Goal: Information Seeking & Learning: Learn about a topic

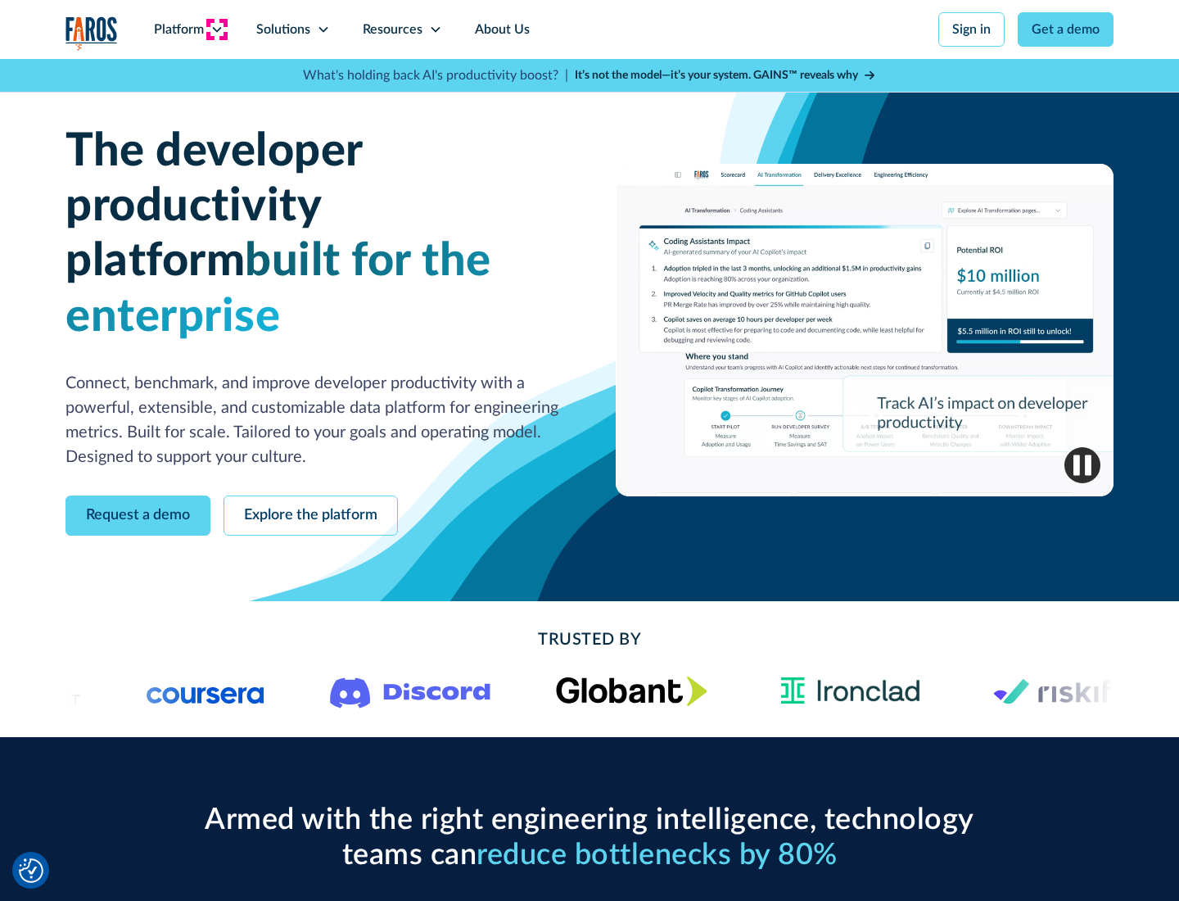
click at [216, 29] on icon at bounding box center [216, 29] width 13 height 13
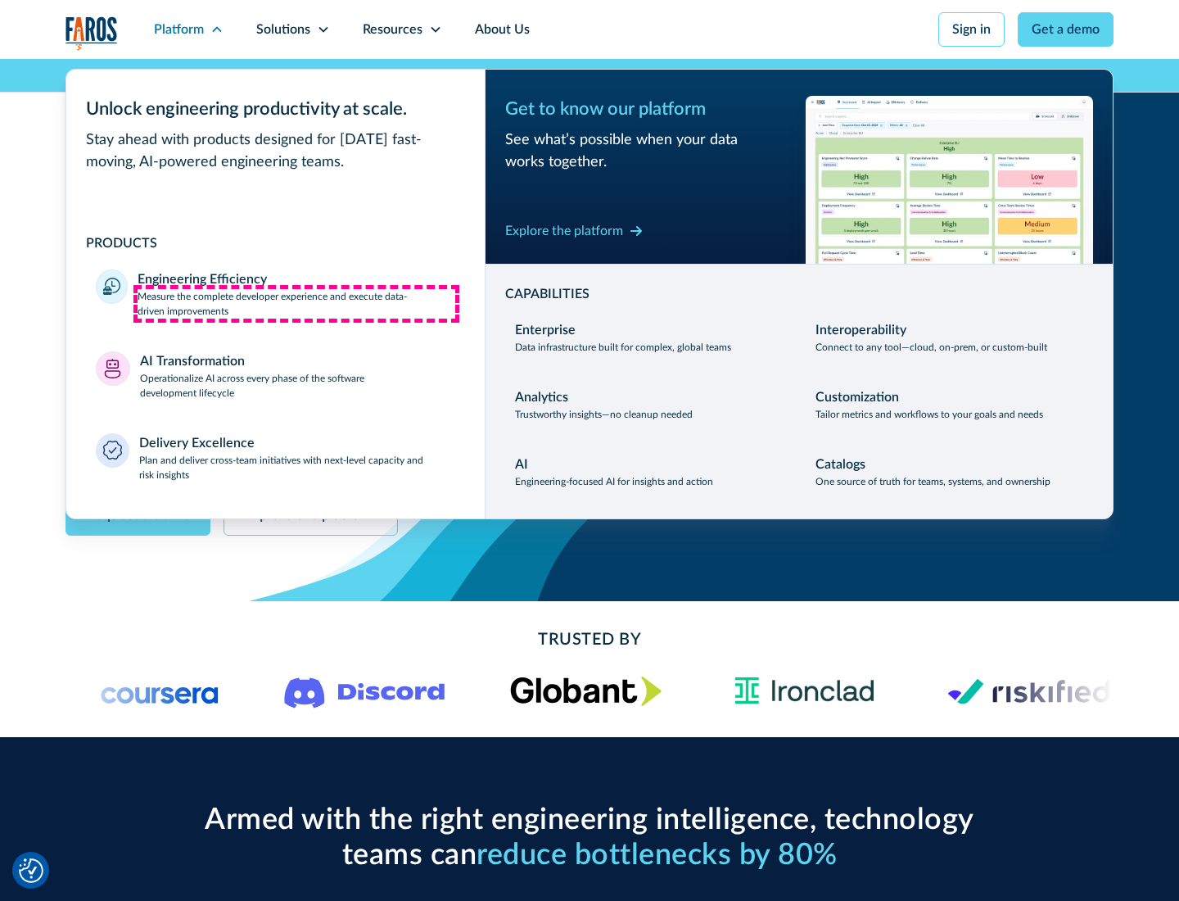
click at [296, 303] on p "Measure the complete developer experience and execute data-driven improvements" at bounding box center [297, 303] width 318 height 29
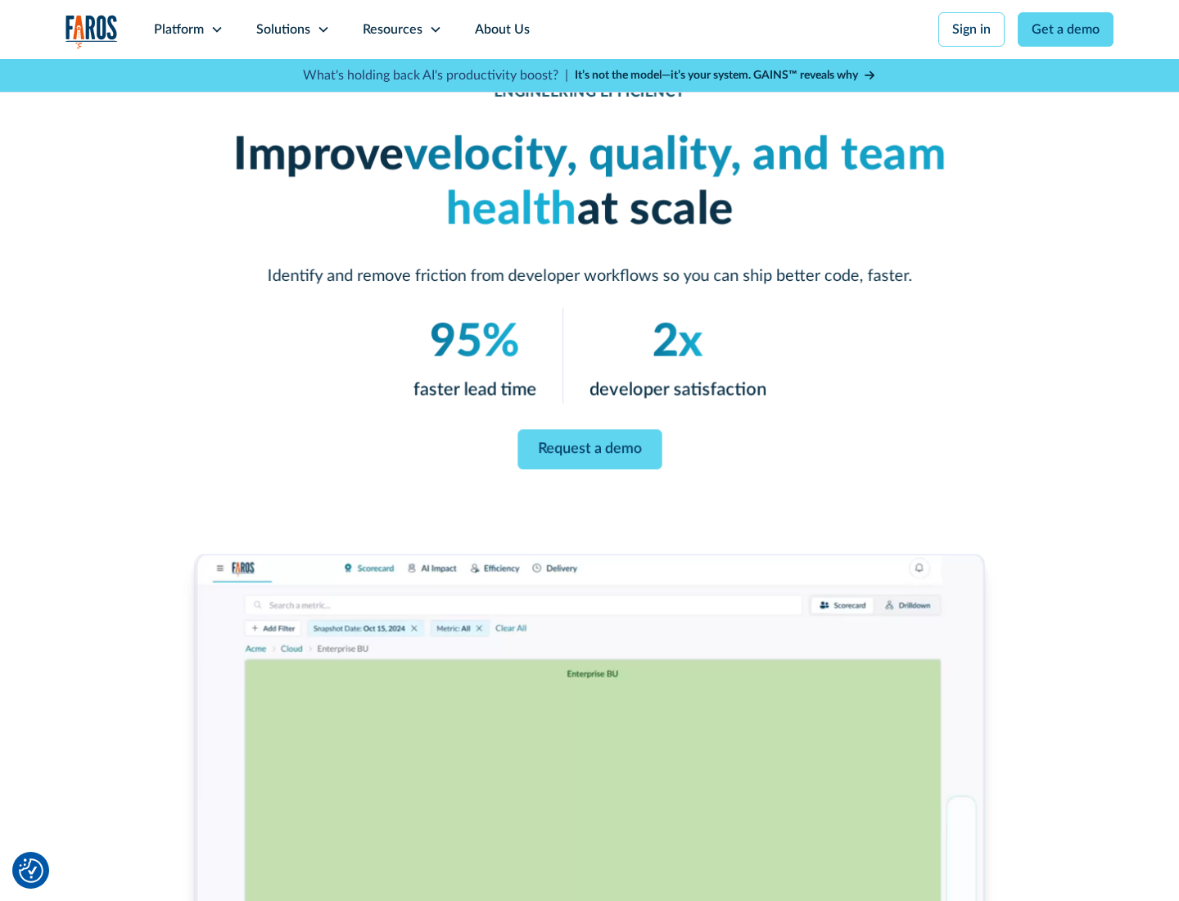
click at [590, 447] on link "Request a demo" at bounding box center [590, 450] width 144 height 40
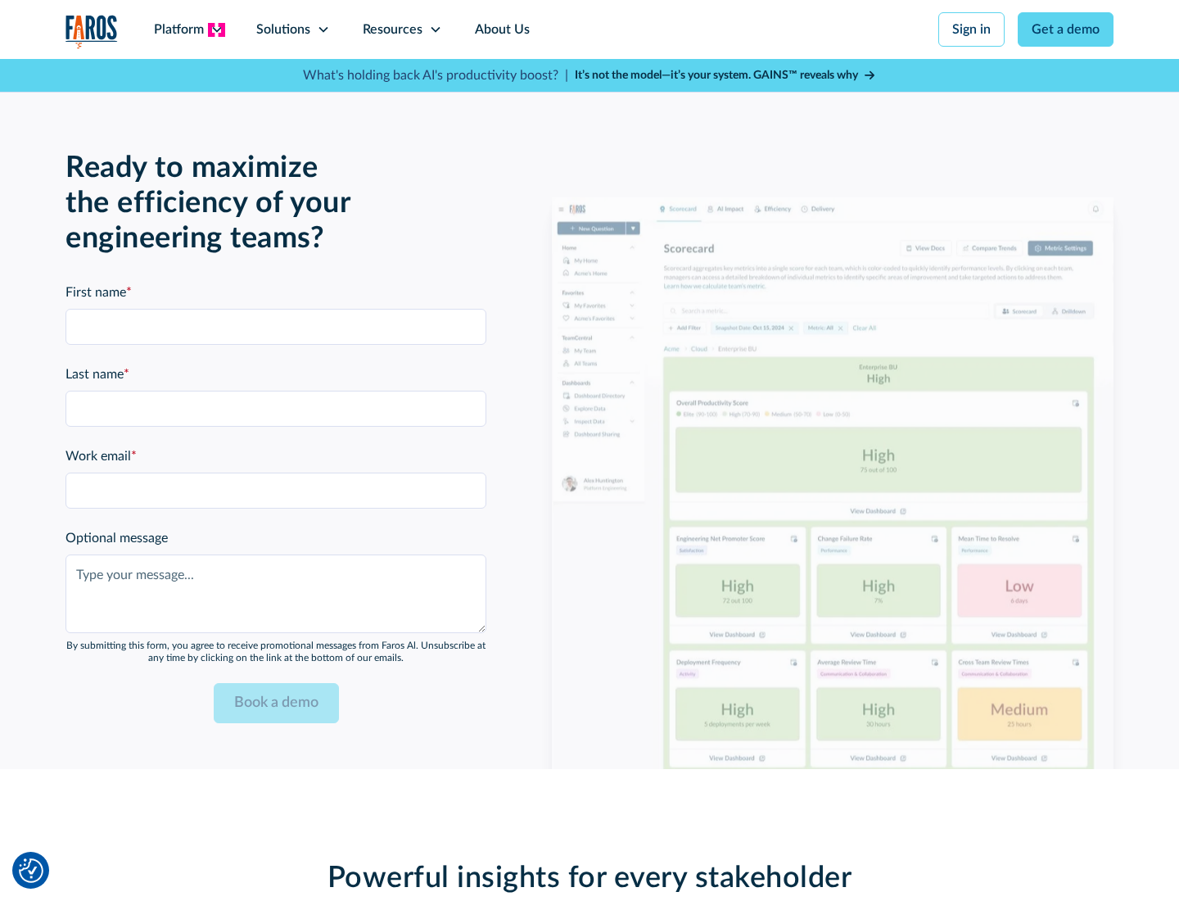
scroll to position [3593, 0]
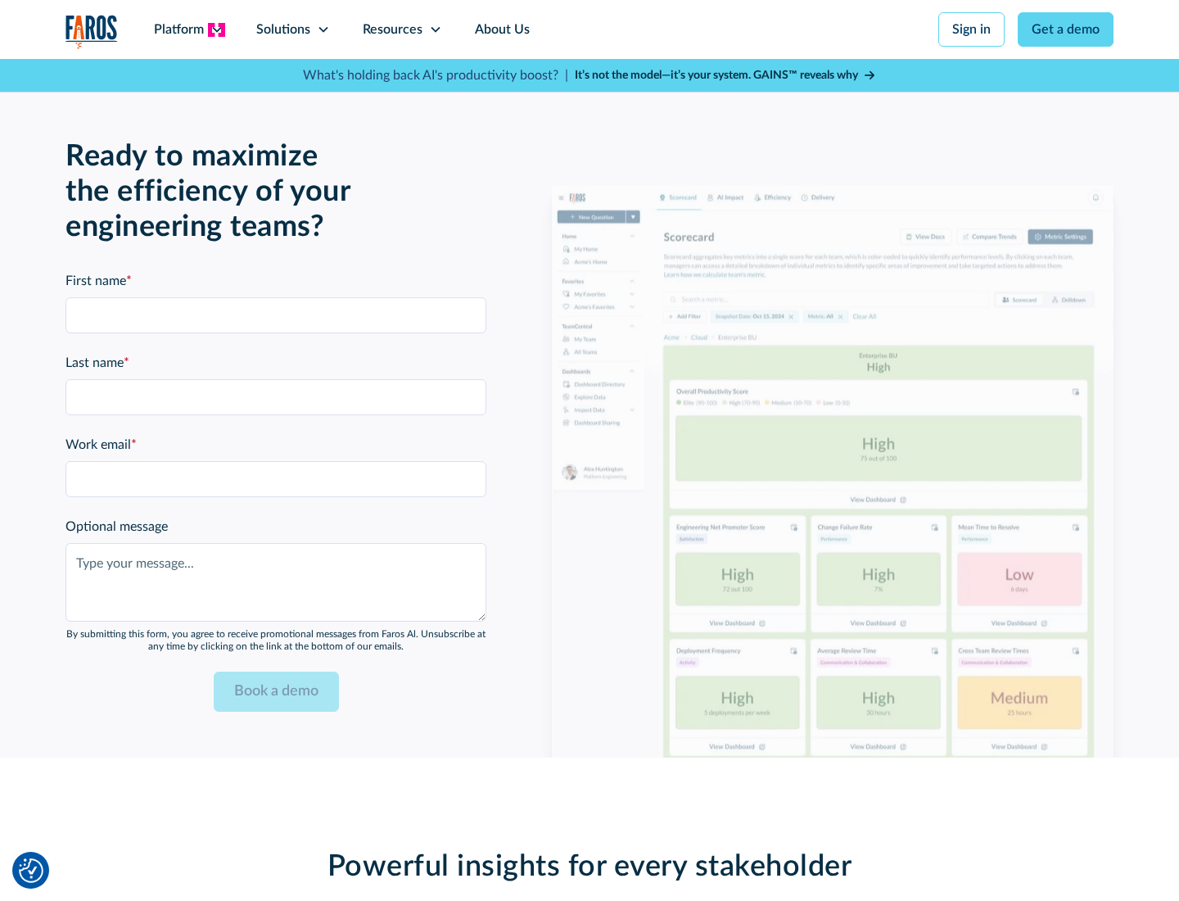
click at [216, 29] on icon at bounding box center [216, 29] width 13 height 13
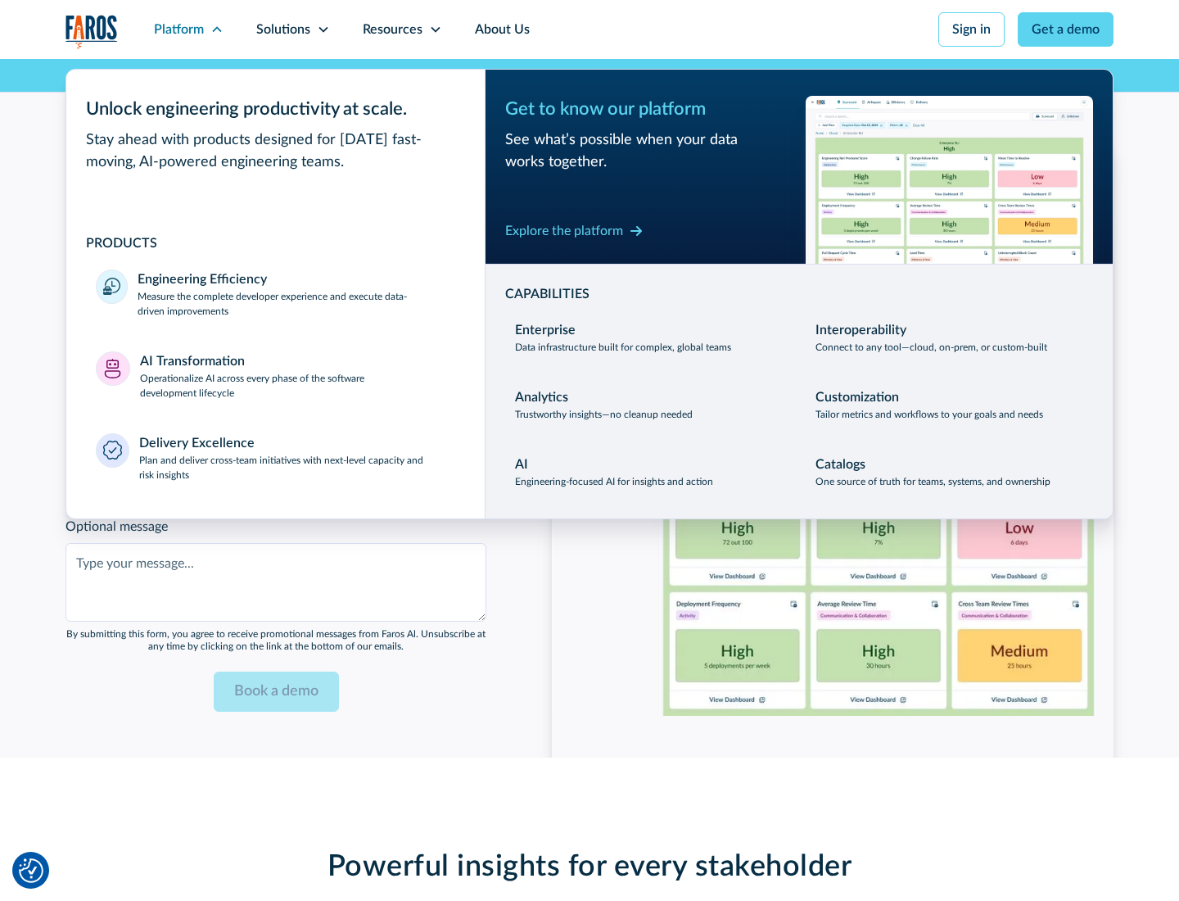
click at [297, 375] on p "Operationalize AI across every phase of the software development lifecycle" at bounding box center [298, 385] width 316 height 29
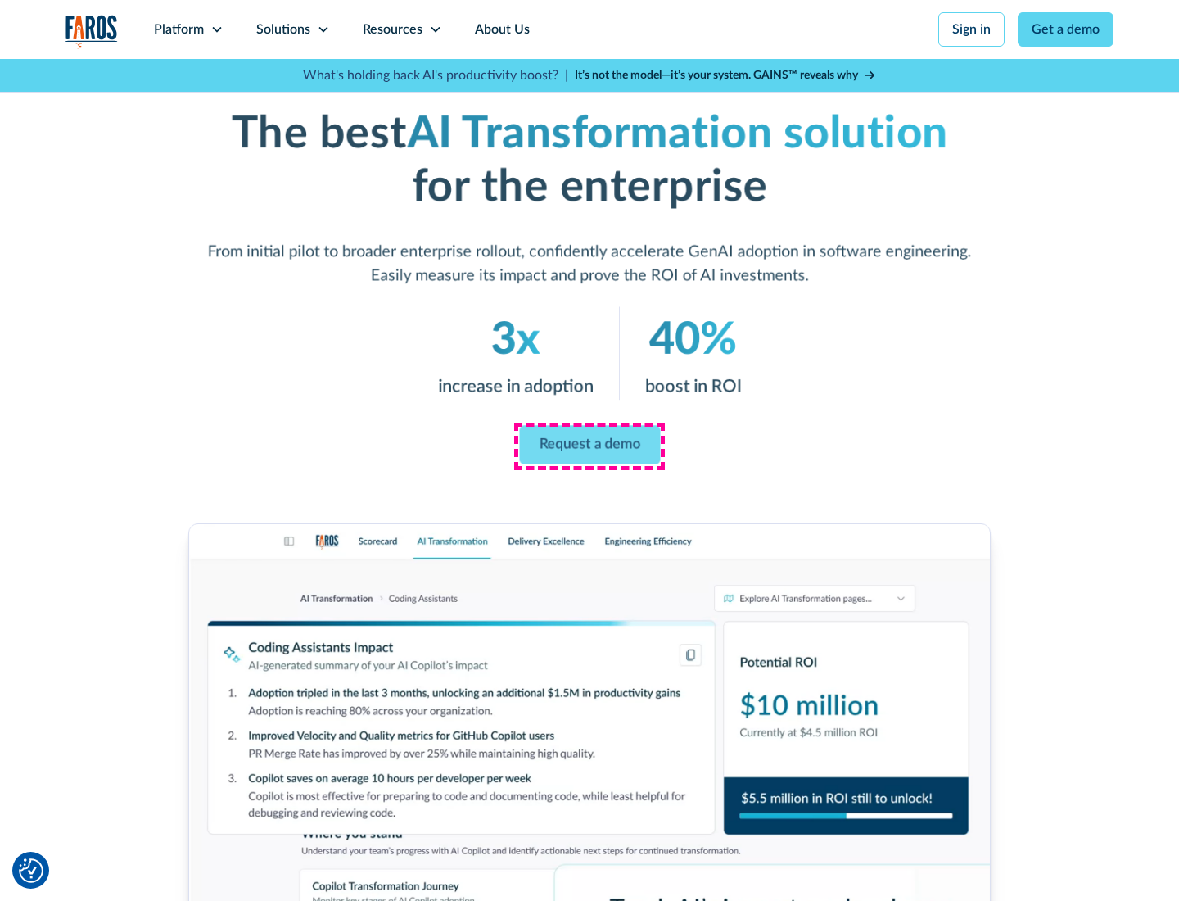
click at [590, 445] on link "Request a demo" at bounding box center [589, 445] width 141 height 39
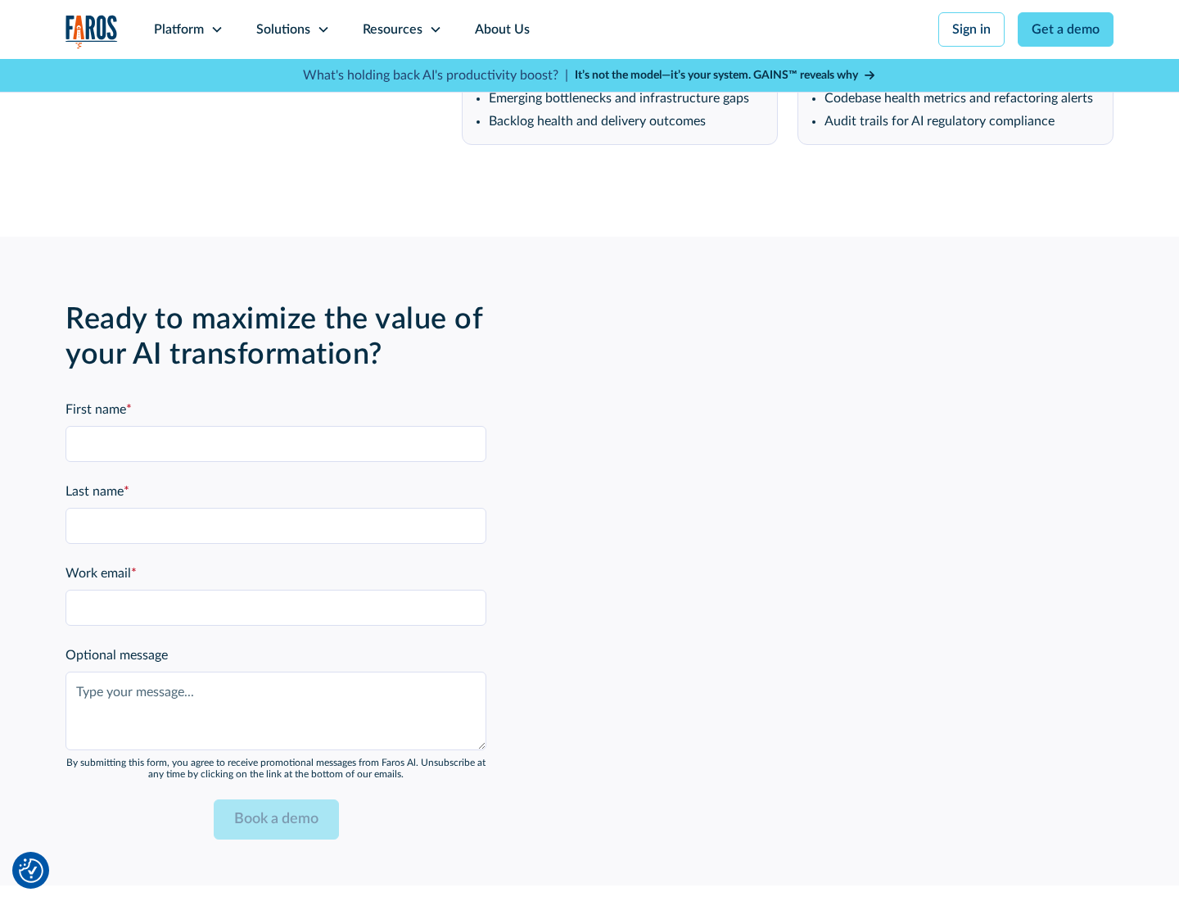
click at [188, 29] on div "Platform" at bounding box center [179, 30] width 50 height 20
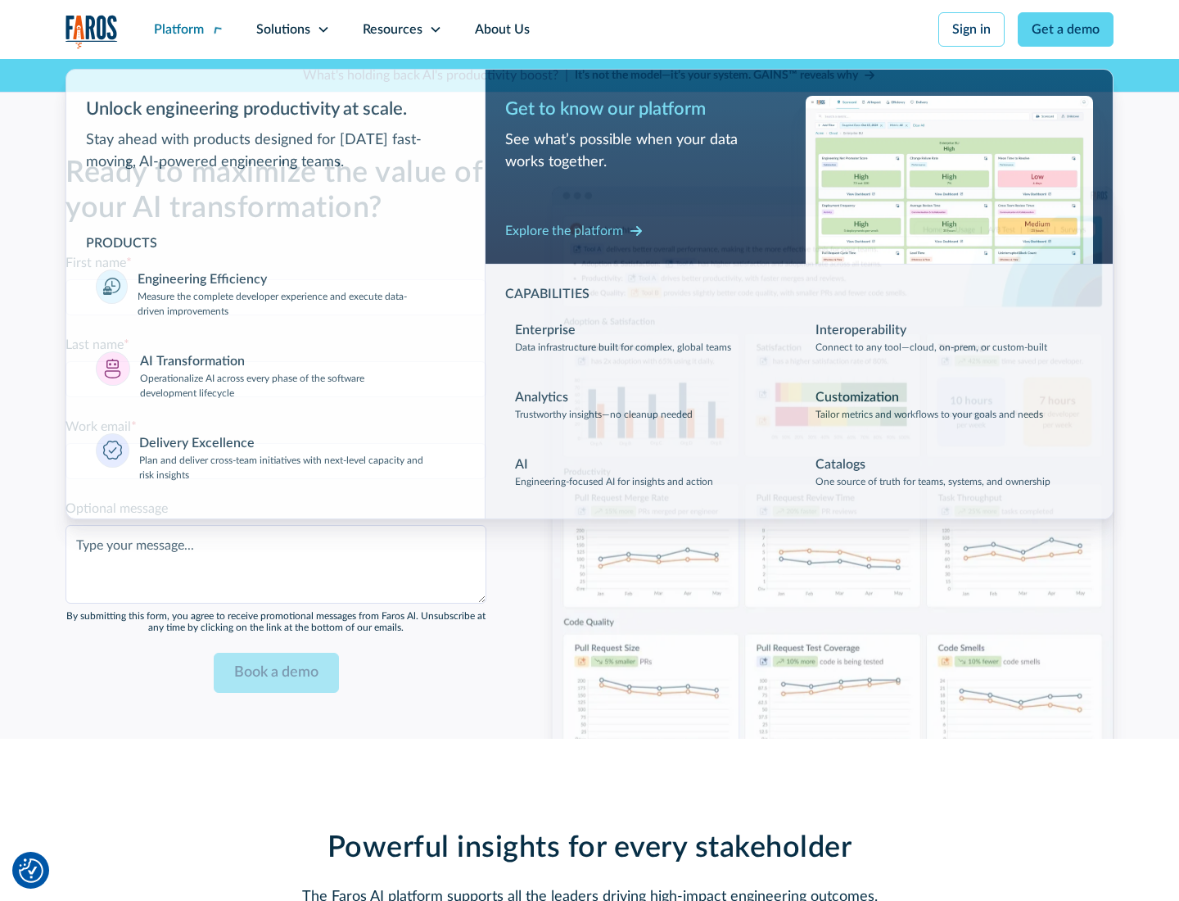
scroll to position [3987, 0]
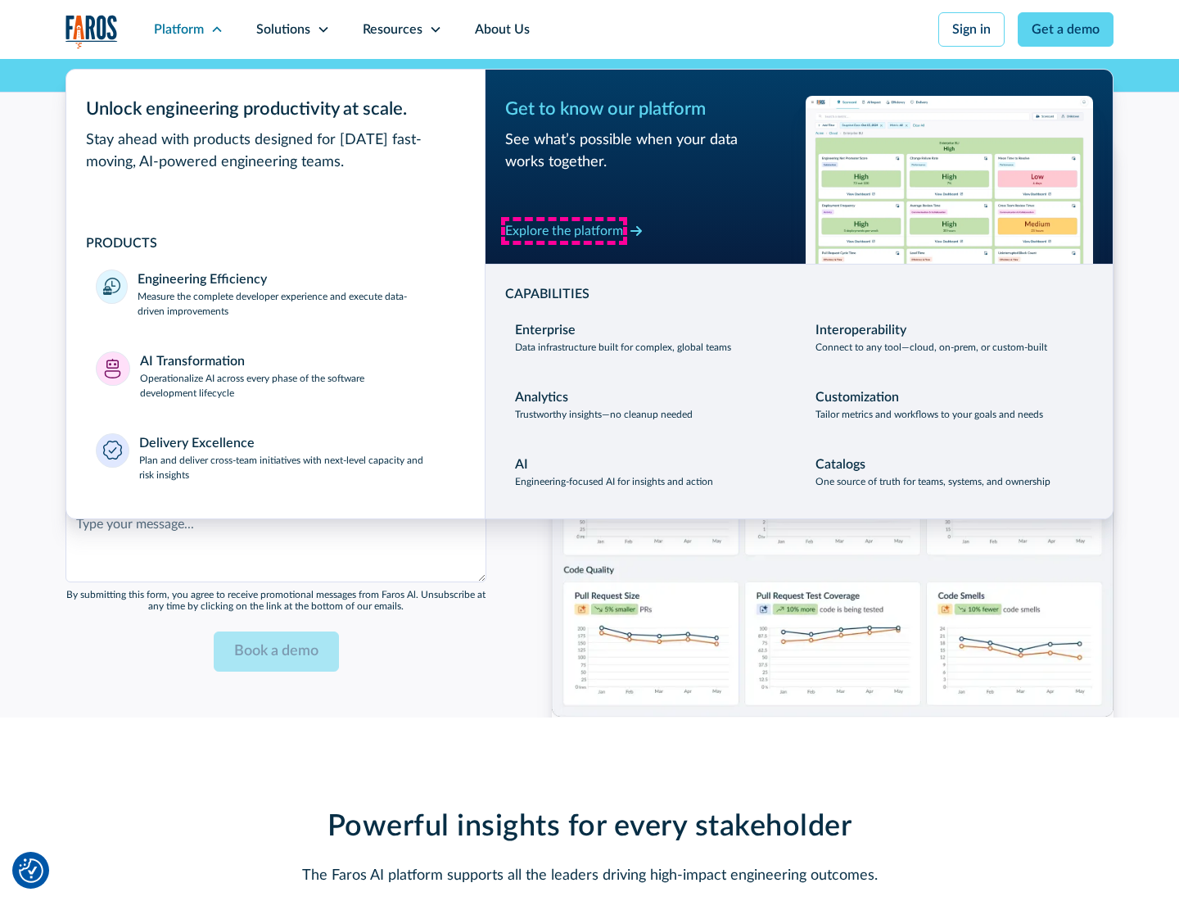
click at [564, 230] on div "Explore the platform" at bounding box center [564, 231] width 118 height 20
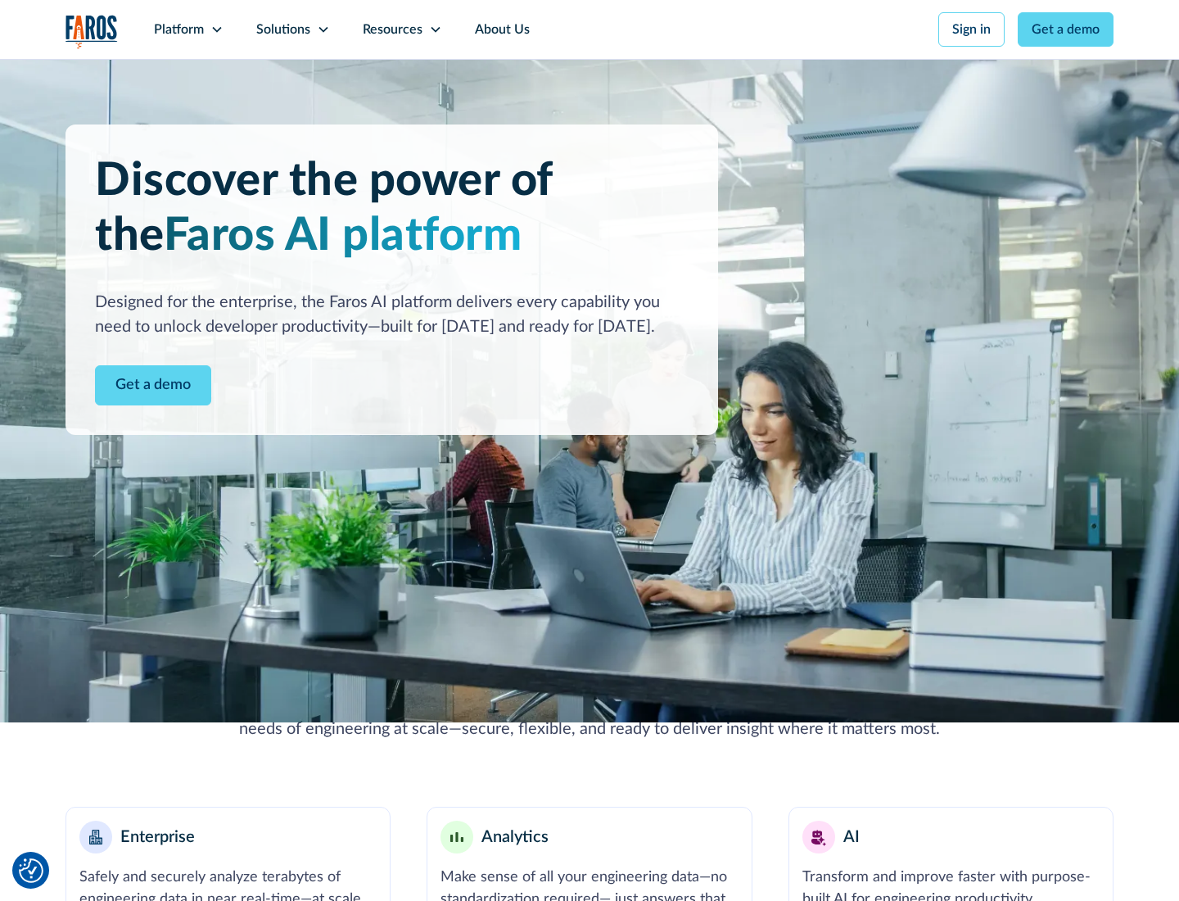
click at [153, 385] on link "Get a demo" at bounding box center [153, 385] width 116 height 40
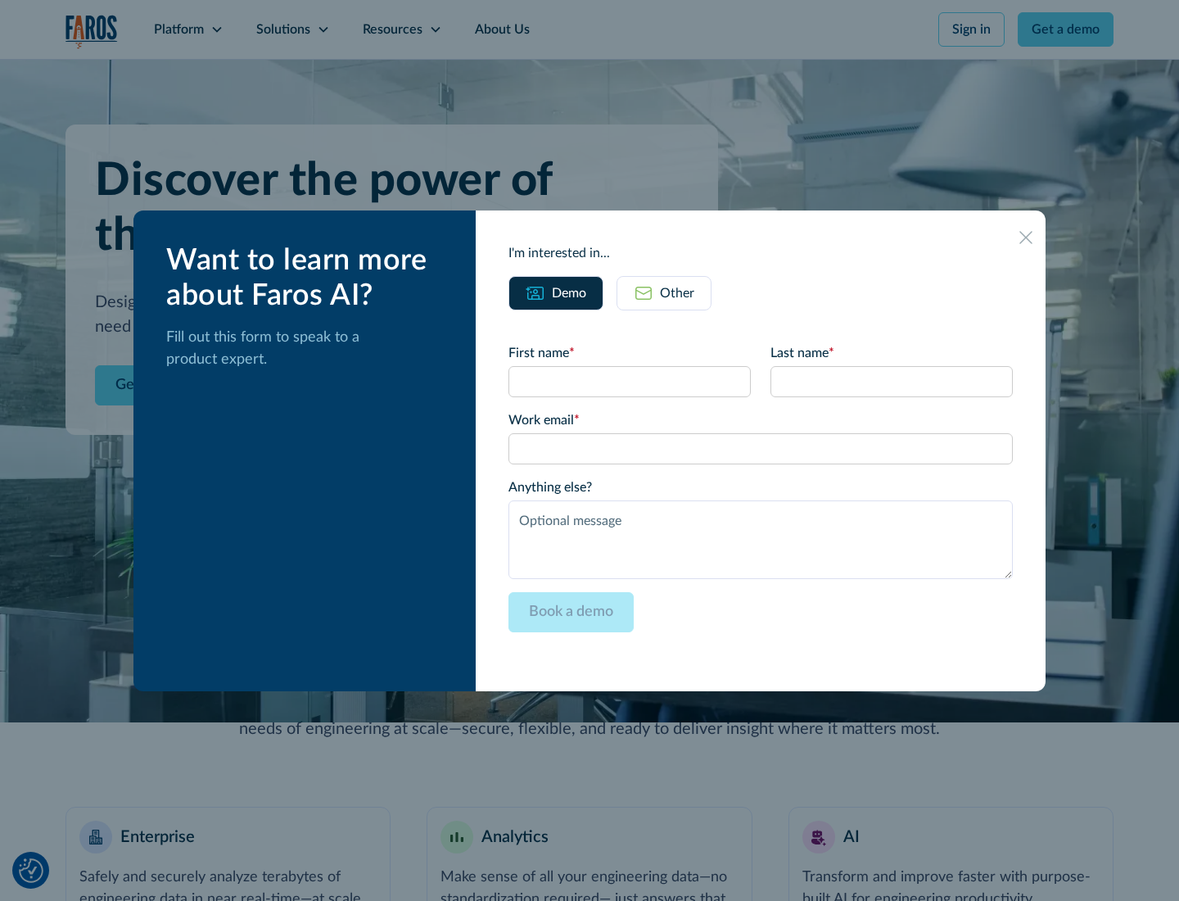
click at [677, 292] on div "Other" at bounding box center [677, 293] width 34 height 20
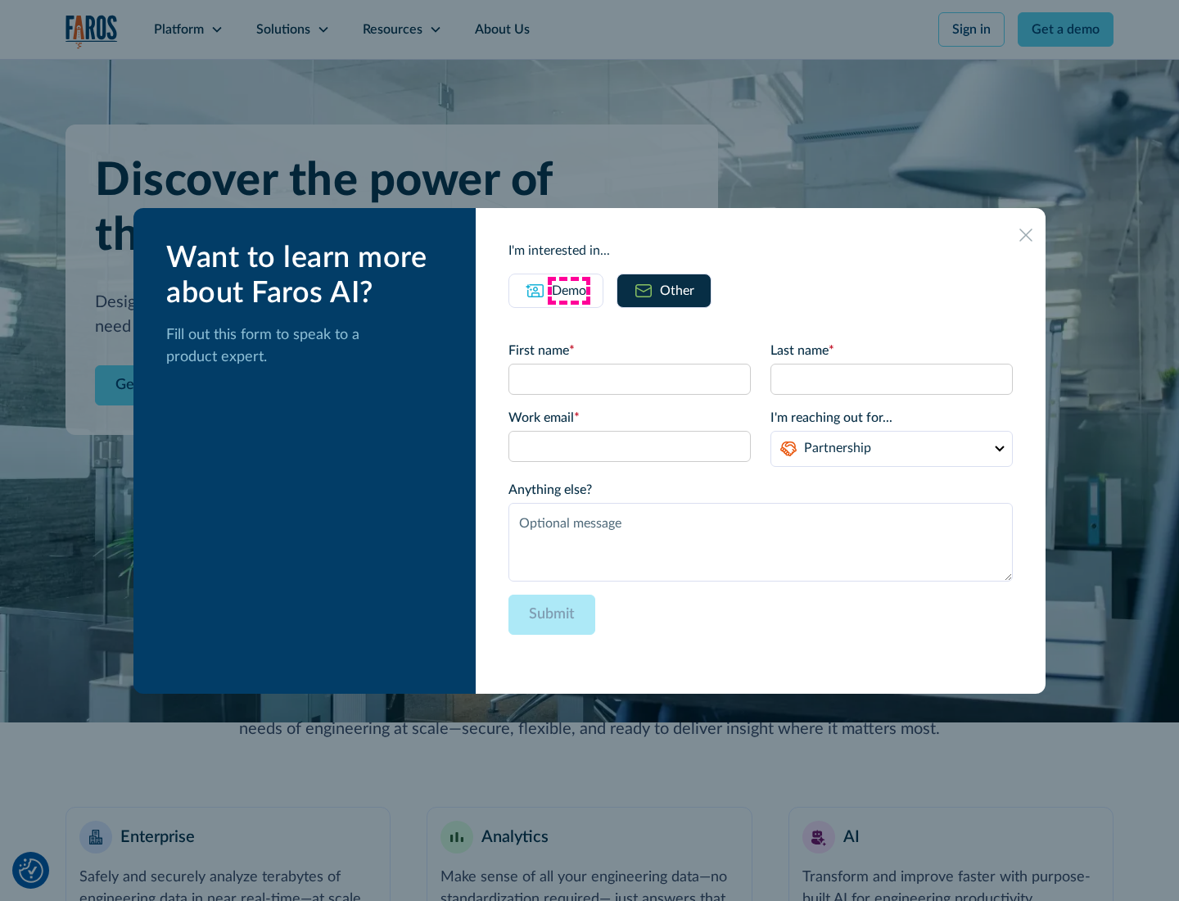
click at [569, 290] on div "Demo" at bounding box center [569, 291] width 34 height 20
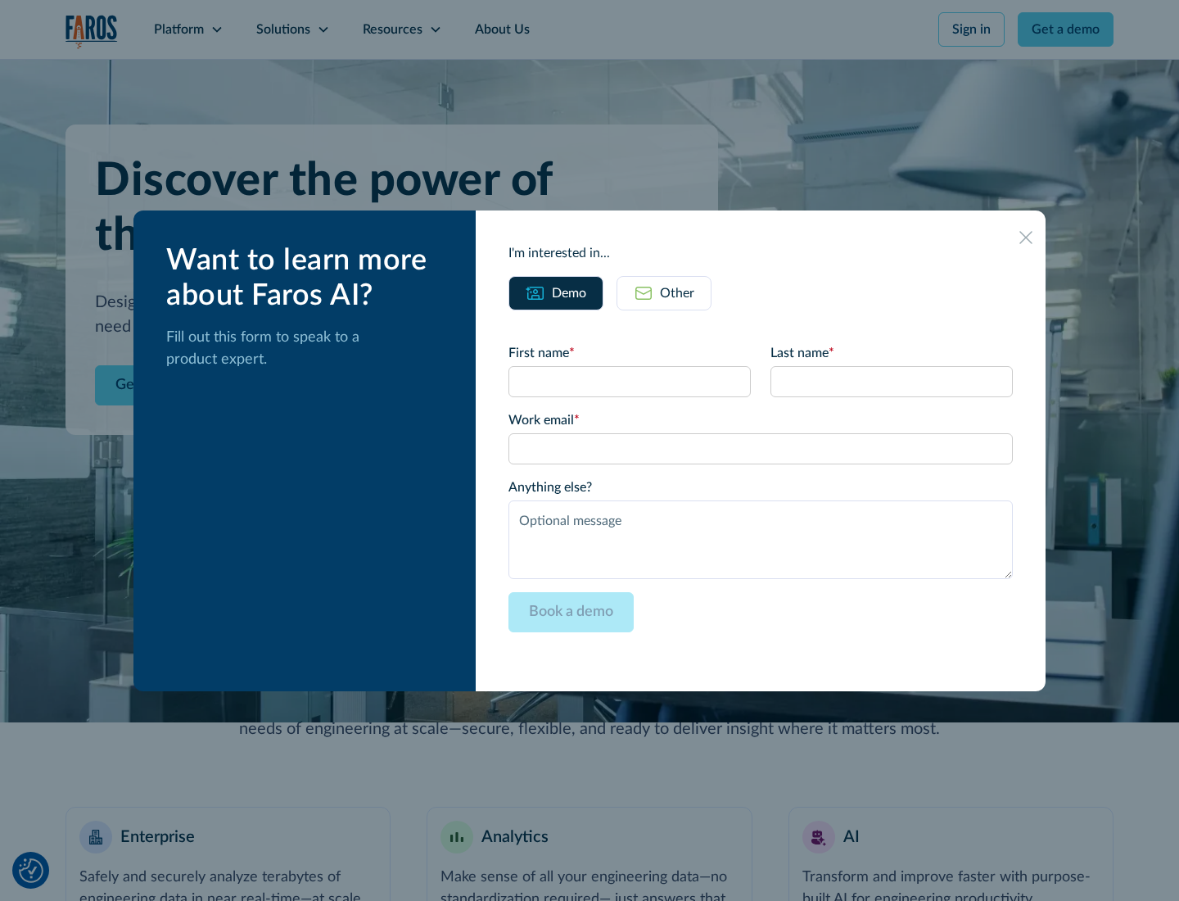
click at [1026, 237] on icon at bounding box center [1026, 237] width 13 height 13
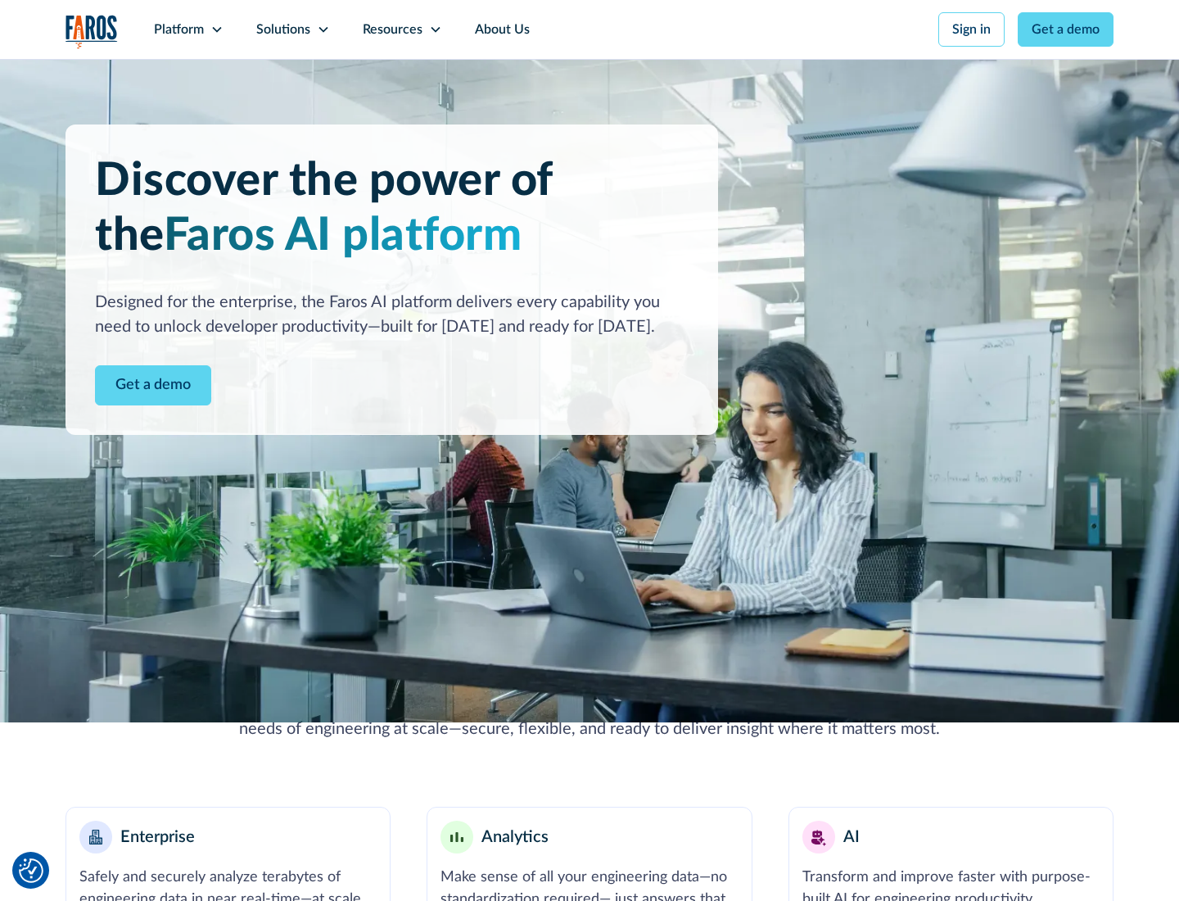
click at [216, 29] on icon at bounding box center [216, 29] width 13 height 13
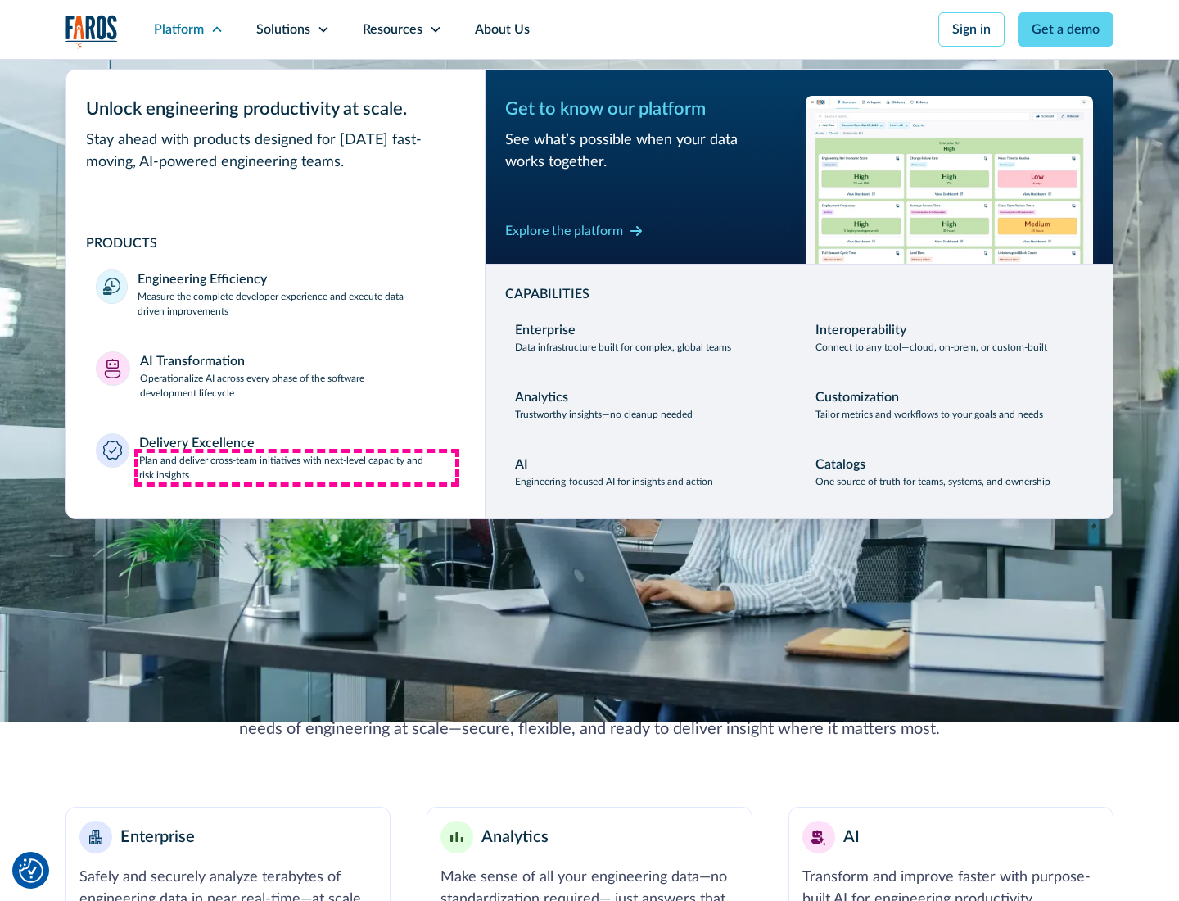
click at [296, 467] on p "Plan and deliver cross-team initiatives with next-level capacity and risk insig…" at bounding box center [297, 467] width 317 height 29
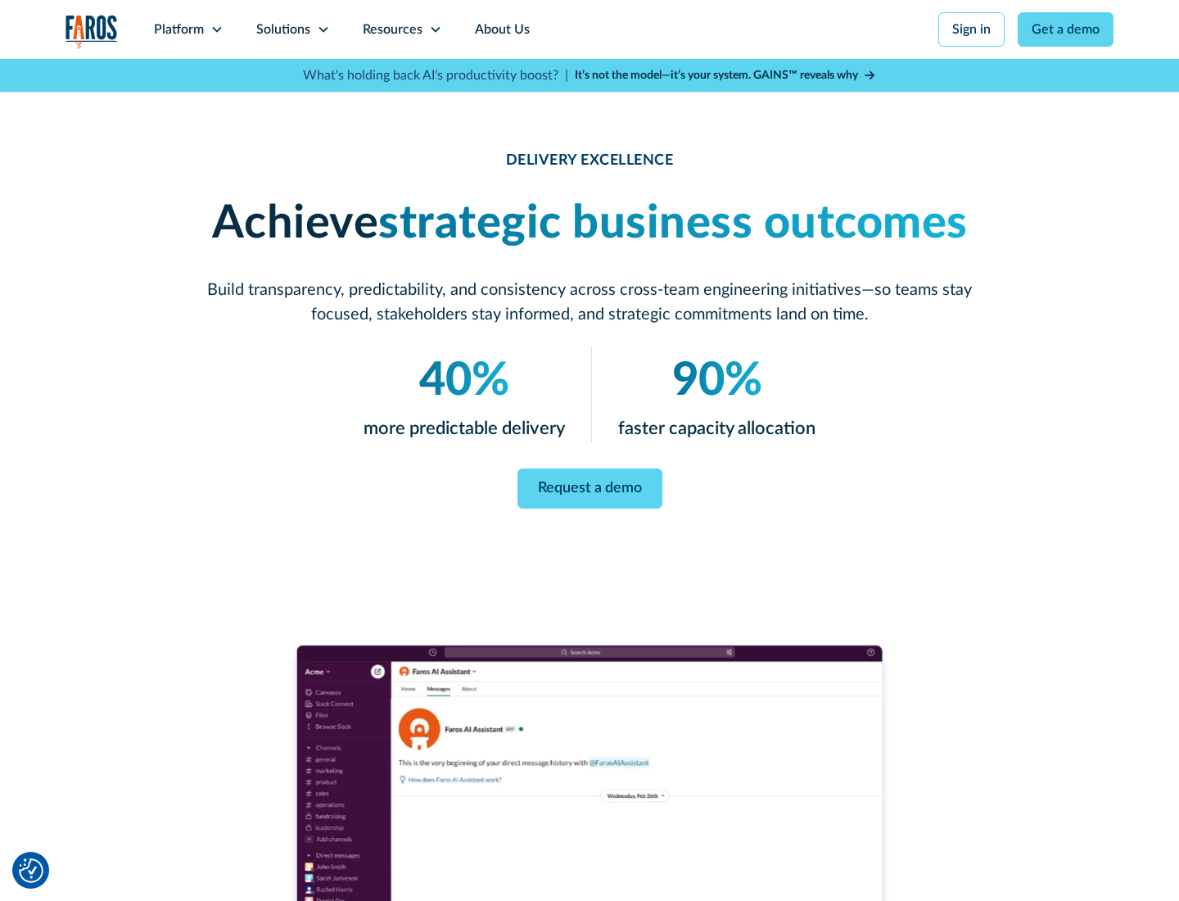
click at [323, 29] on icon at bounding box center [323, 29] width 13 height 13
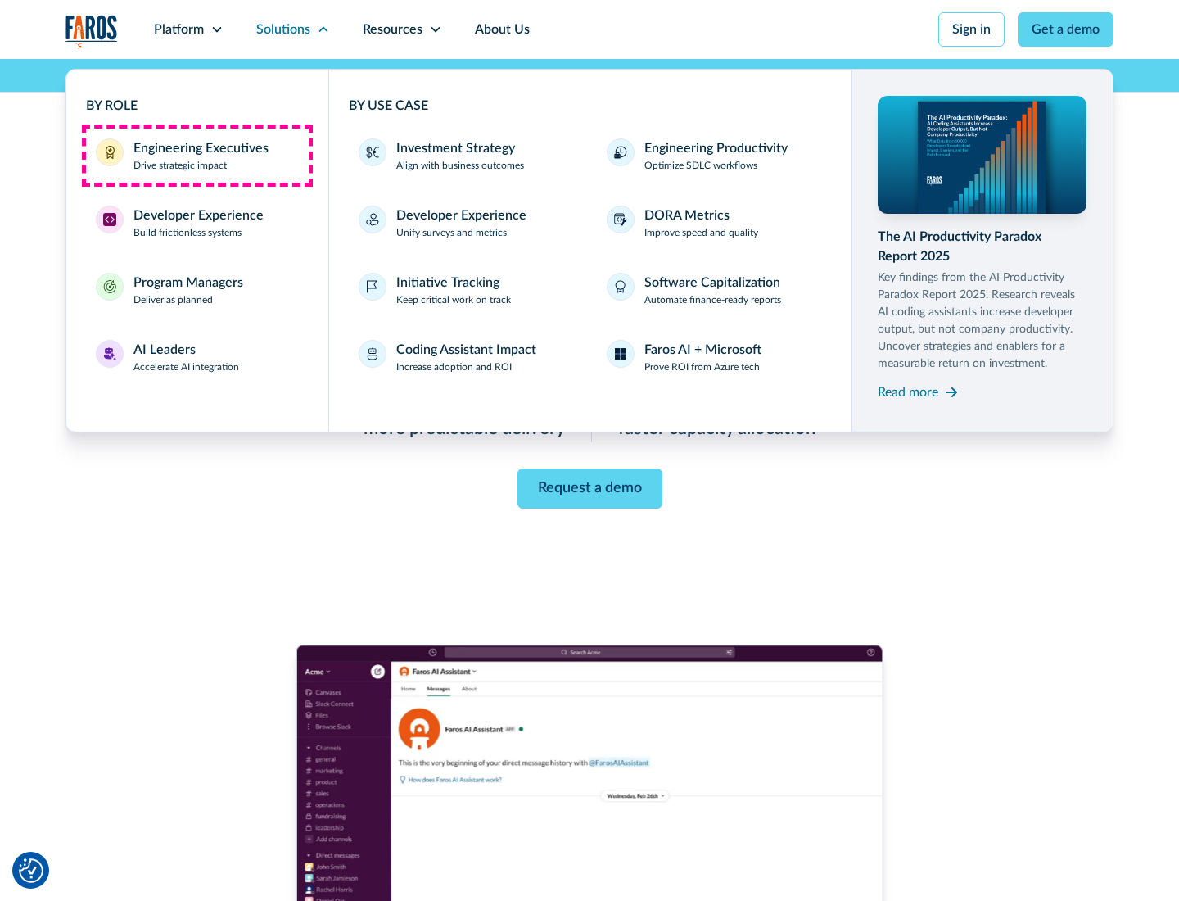
click at [197, 156] on div "Engineering Executives" at bounding box center [200, 148] width 135 height 20
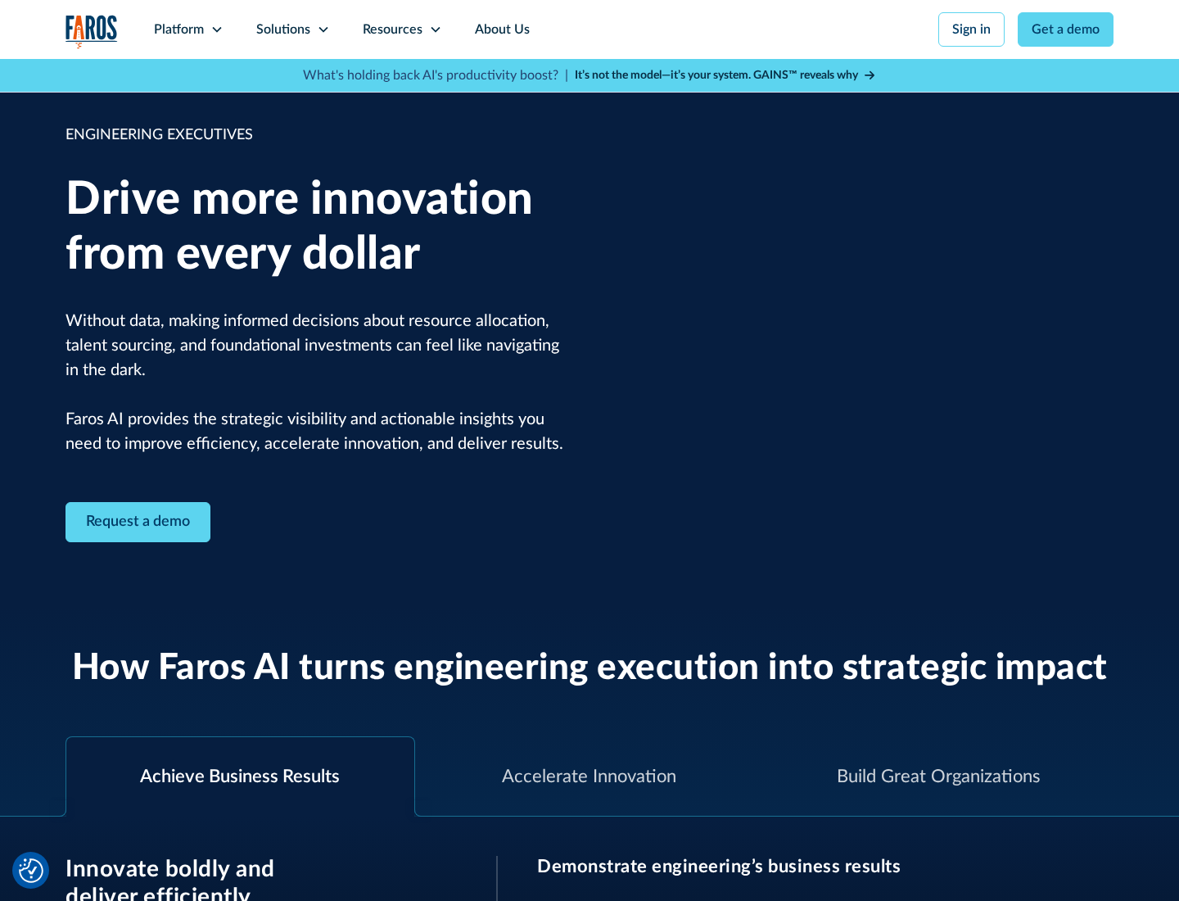
click at [323, 29] on icon at bounding box center [323, 29] width 13 height 13
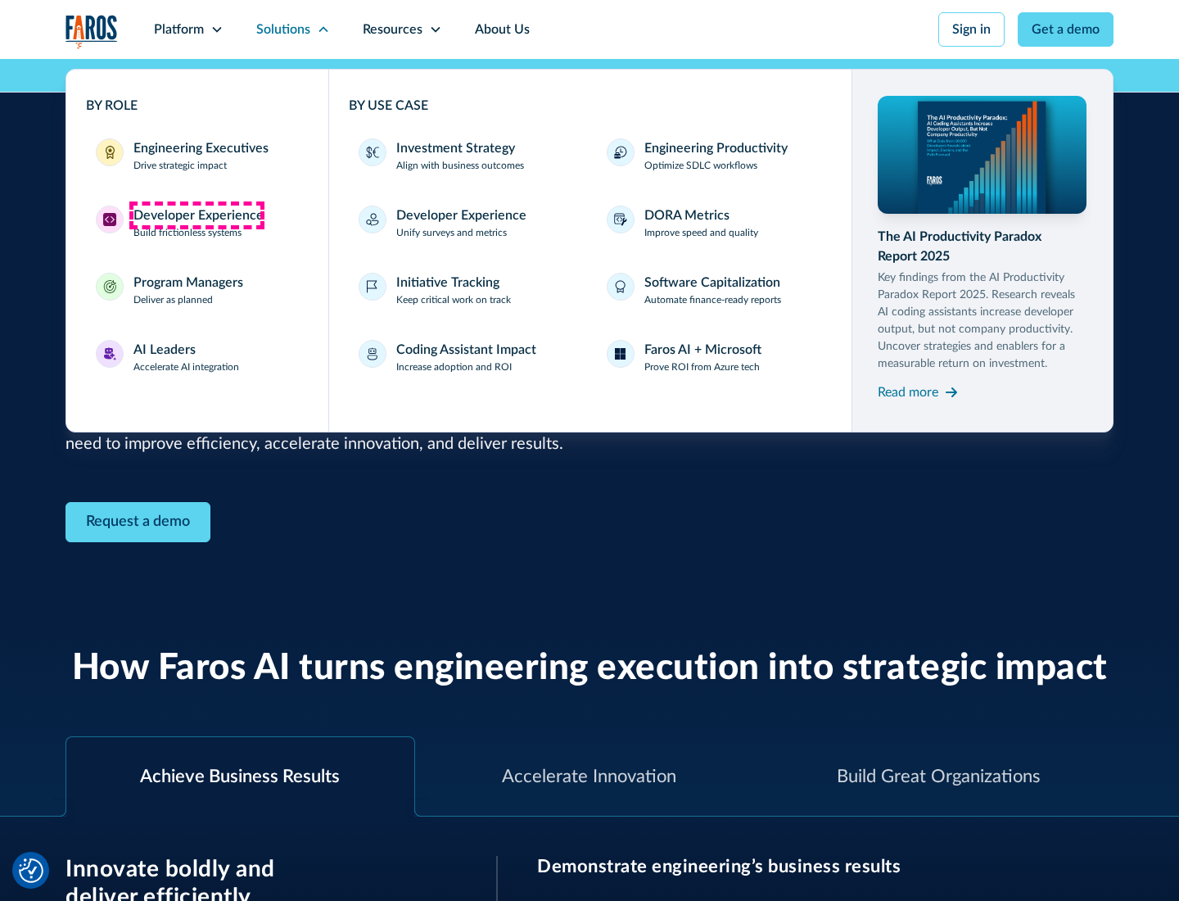
click at [197, 215] on div "Developer Experience" at bounding box center [198, 216] width 130 height 20
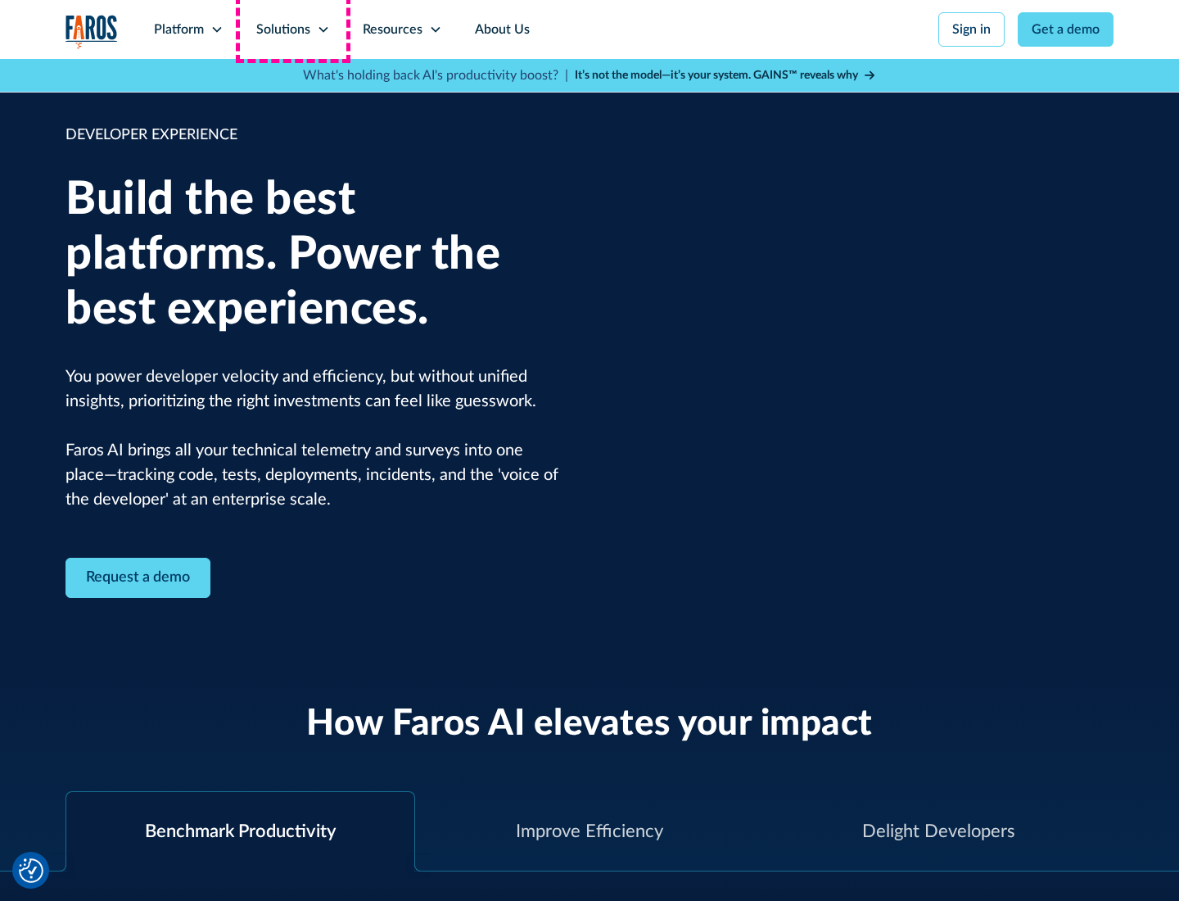
click at [292, 29] on div "Solutions" at bounding box center [283, 30] width 54 height 20
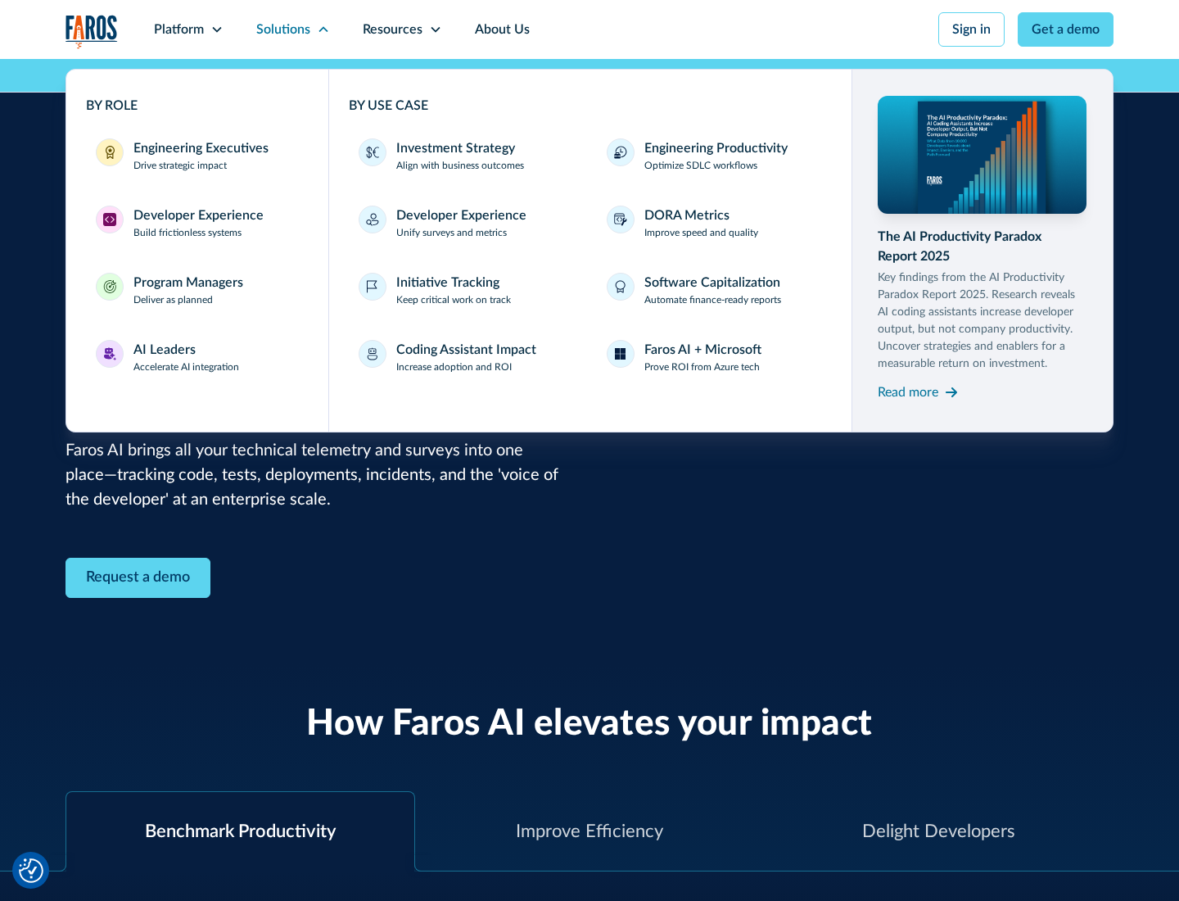
click at [188, 290] on div "Program Managers" at bounding box center [188, 283] width 110 height 20
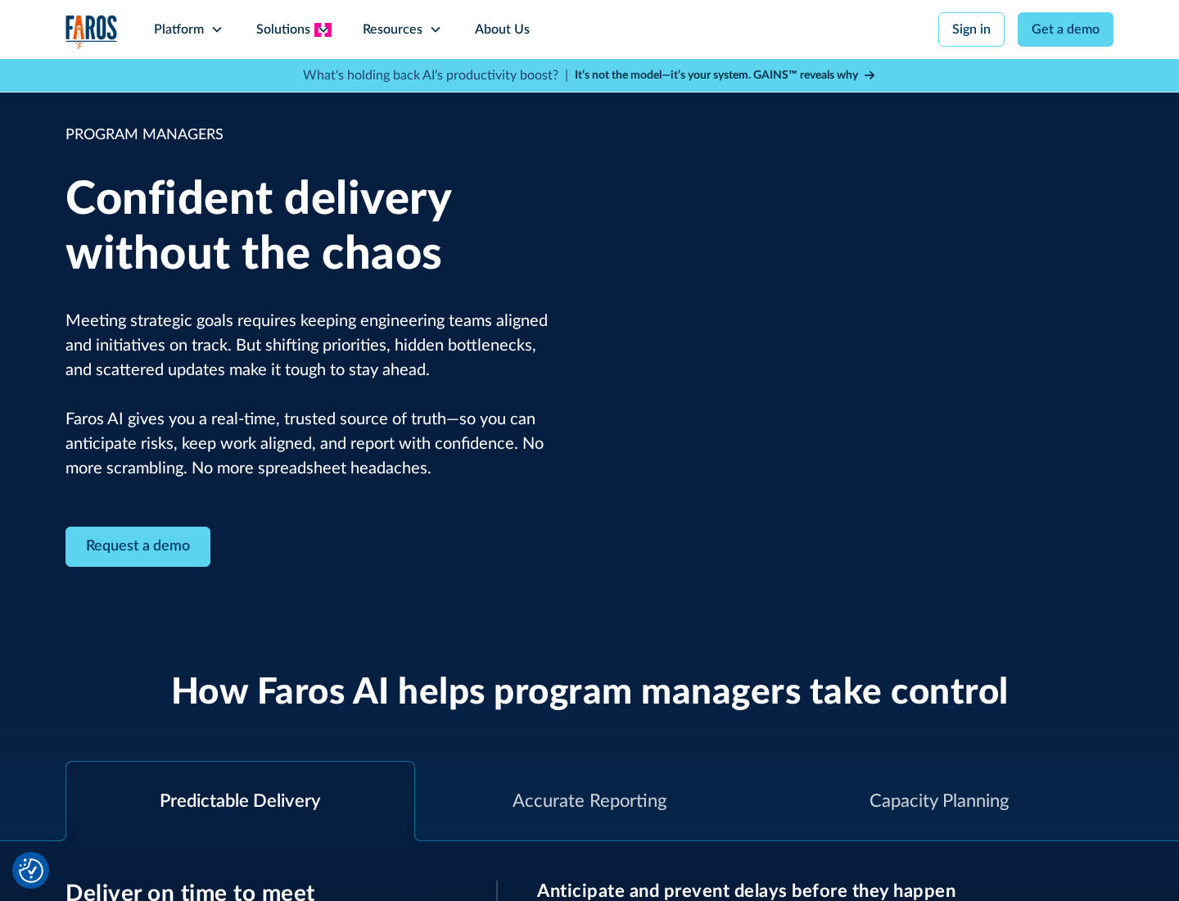
click at [323, 29] on icon at bounding box center [323, 29] width 13 height 13
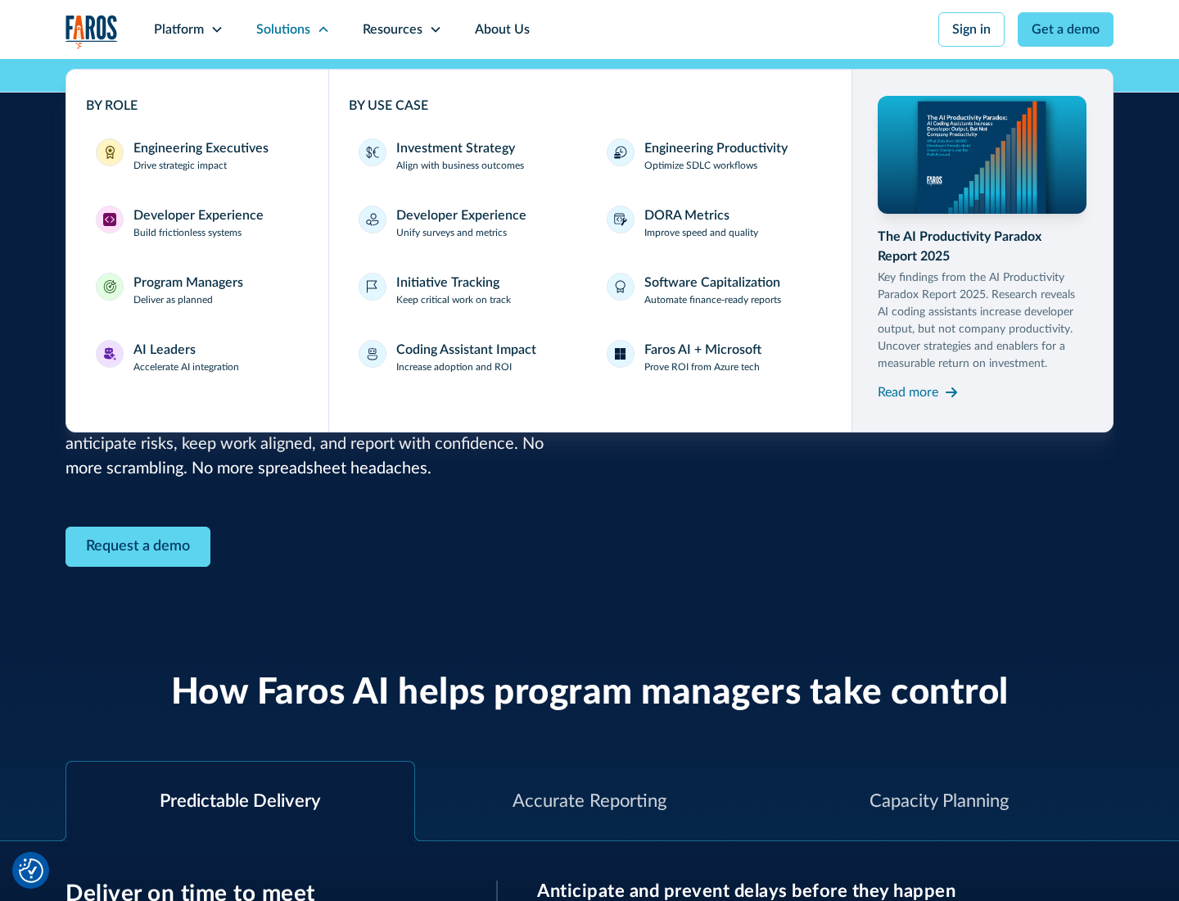
click at [187, 357] on div "AI Leaders" at bounding box center [164, 350] width 62 height 20
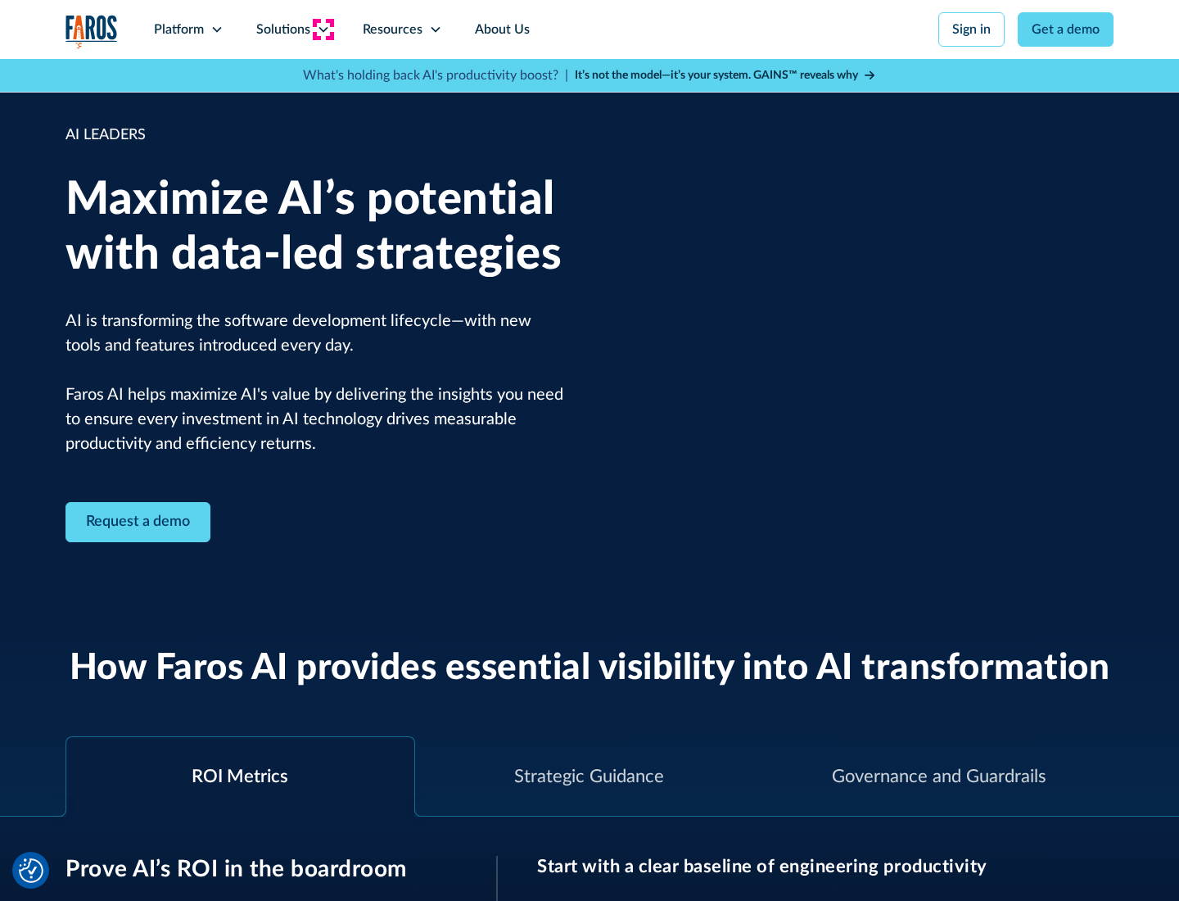
click at [323, 29] on icon at bounding box center [323, 29] width 13 height 13
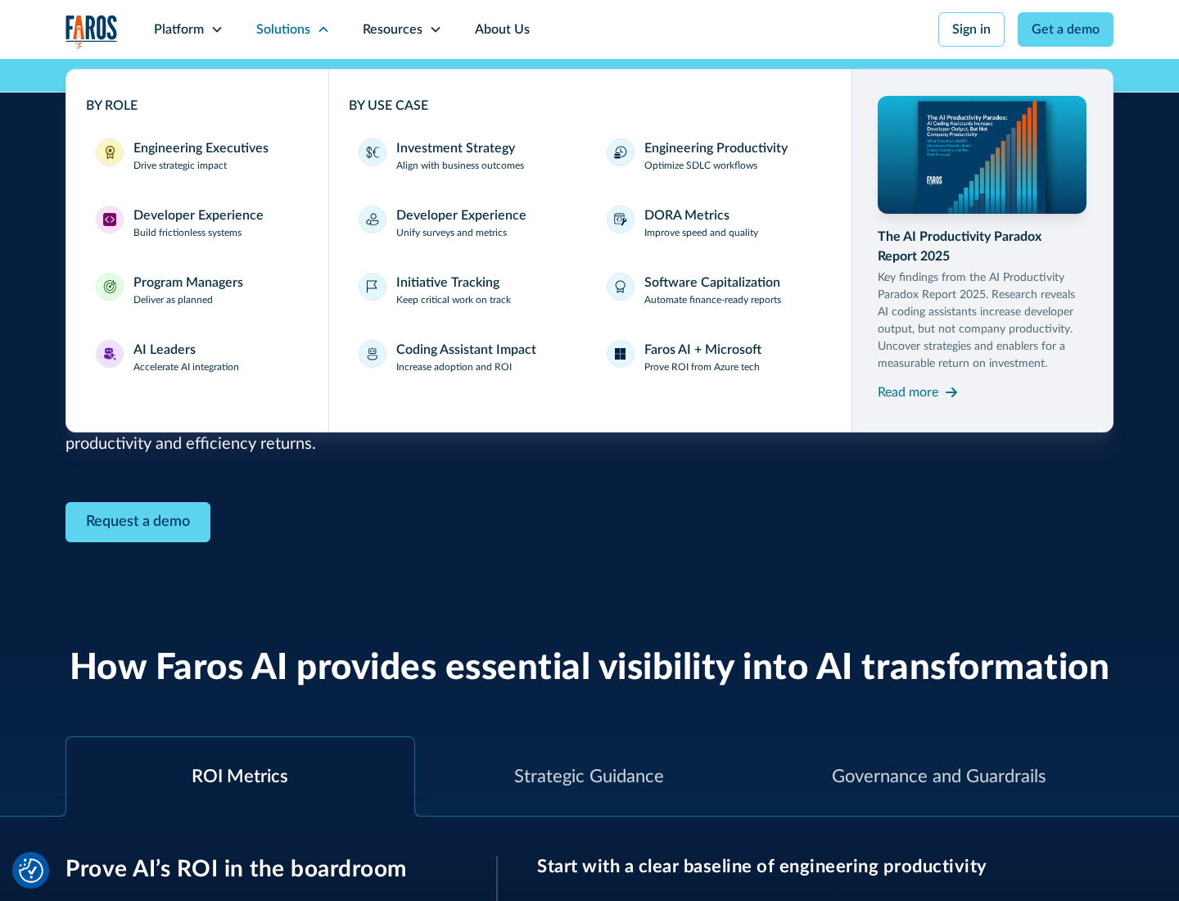
click at [454, 148] on div "Investment Strategy" at bounding box center [455, 148] width 119 height 20
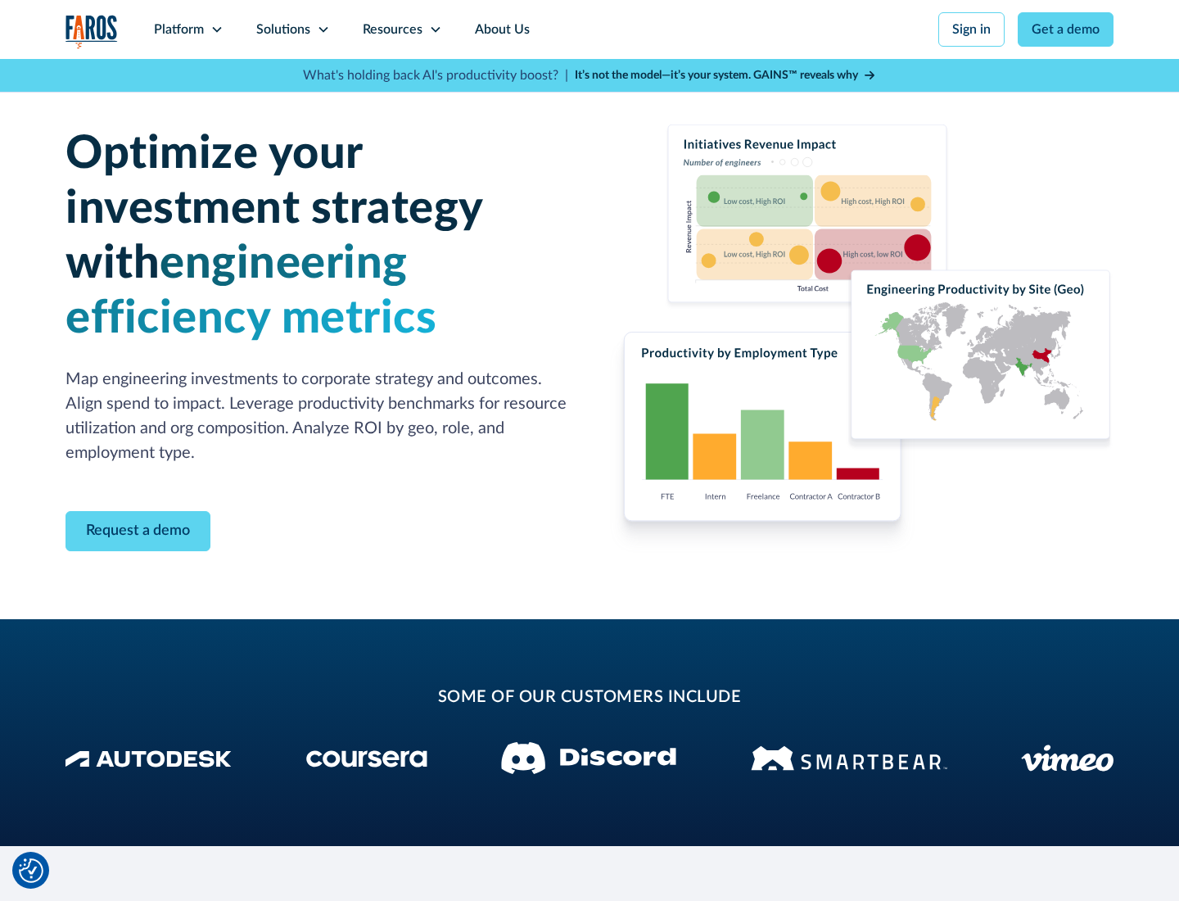
click at [323, 29] on icon at bounding box center [323, 29] width 13 height 13
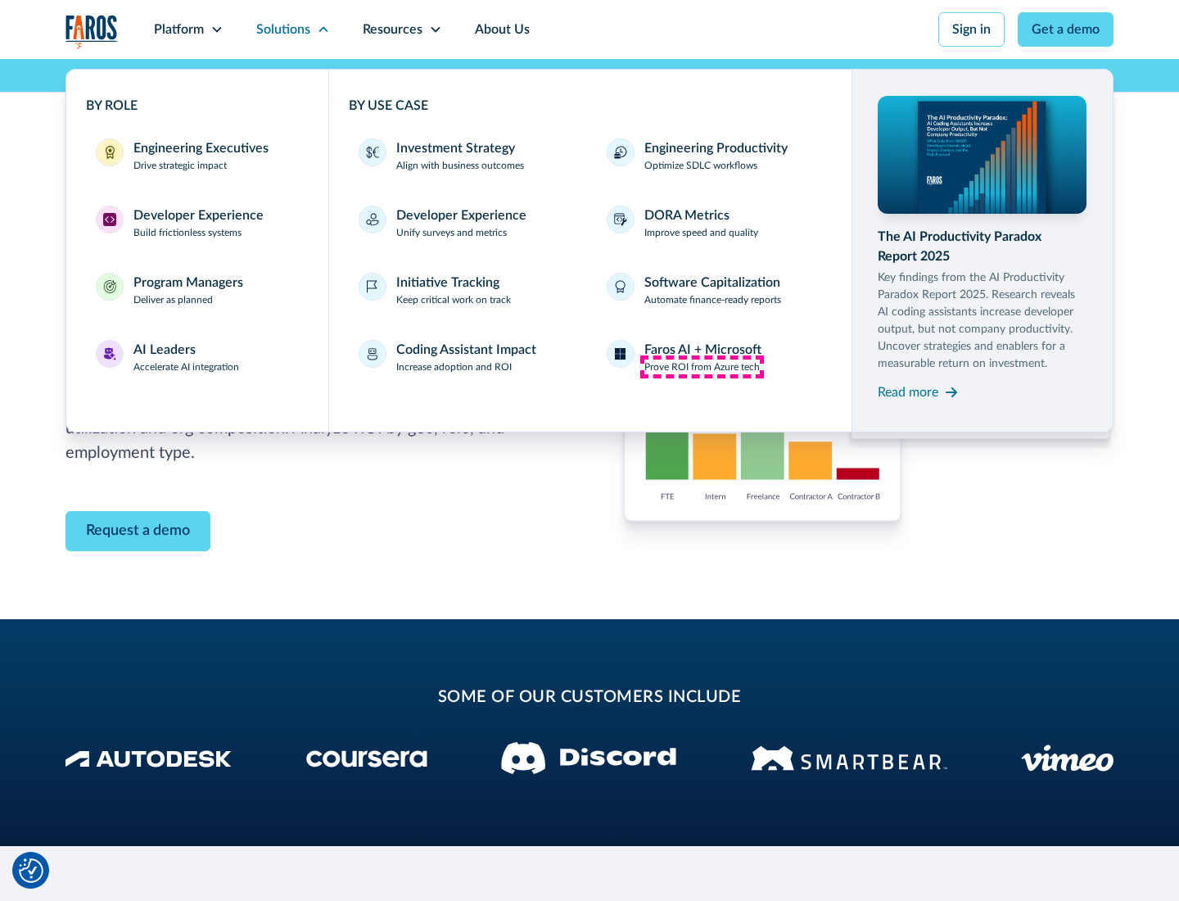
click at [702, 367] on p "Prove ROI from Azure tech" at bounding box center [702, 367] width 115 height 15
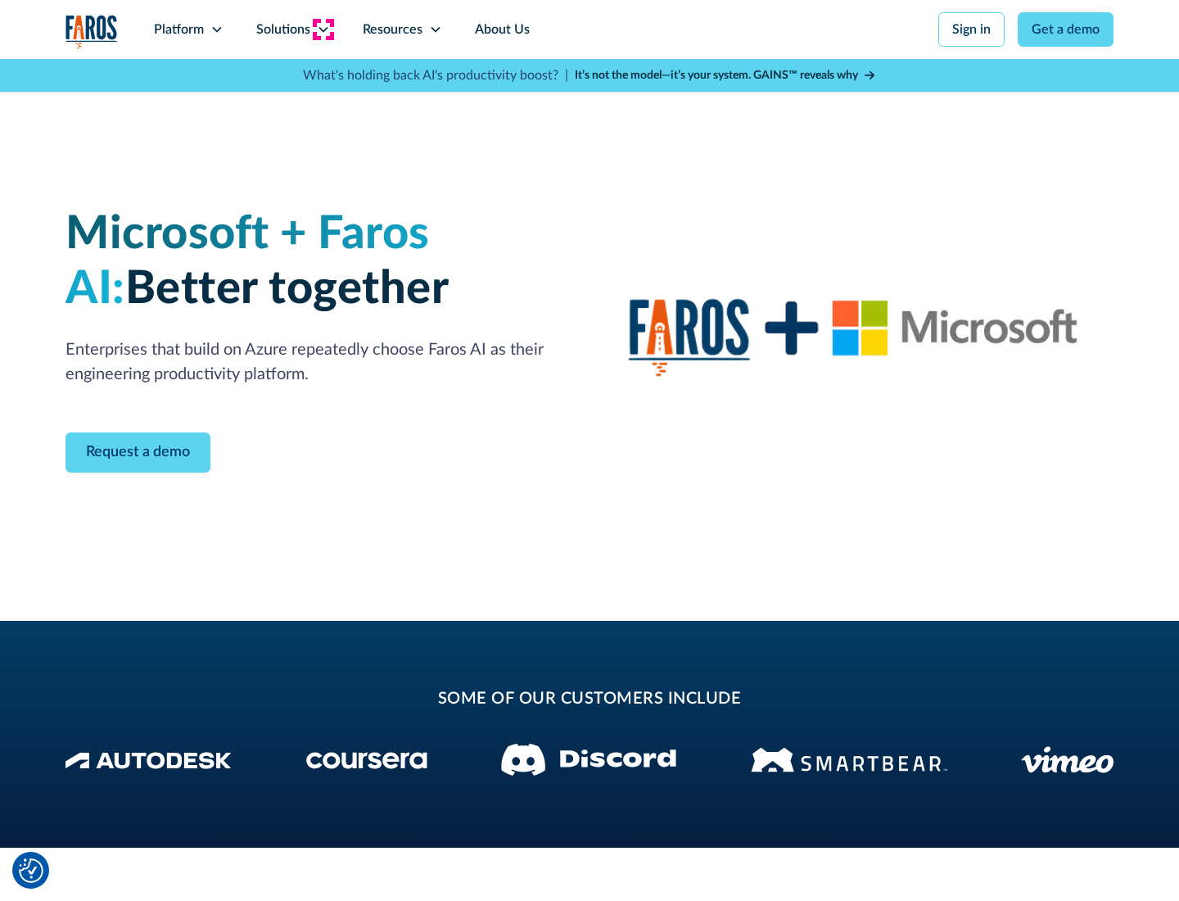
click at [323, 29] on icon at bounding box center [323, 29] width 13 height 13
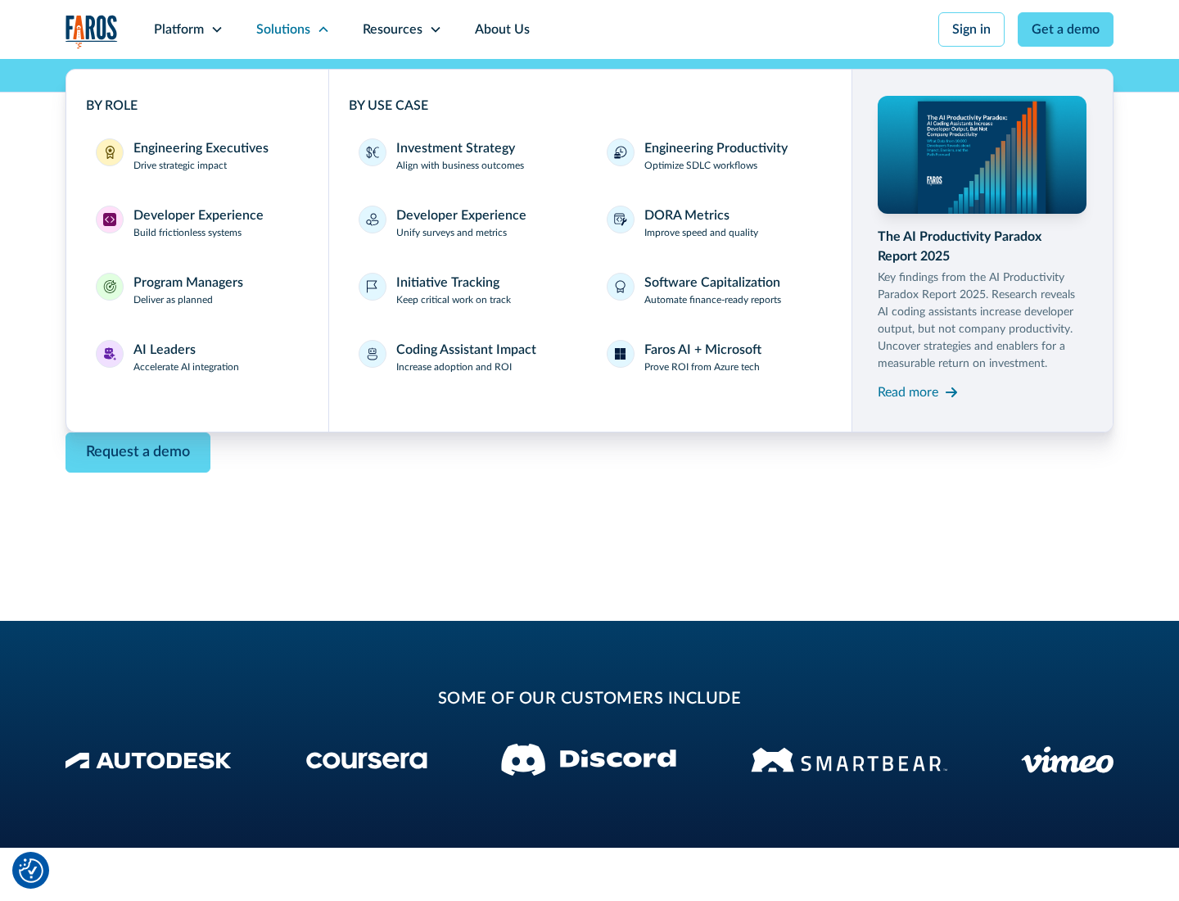
click at [908, 391] on div "Read more" at bounding box center [908, 392] width 61 height 20
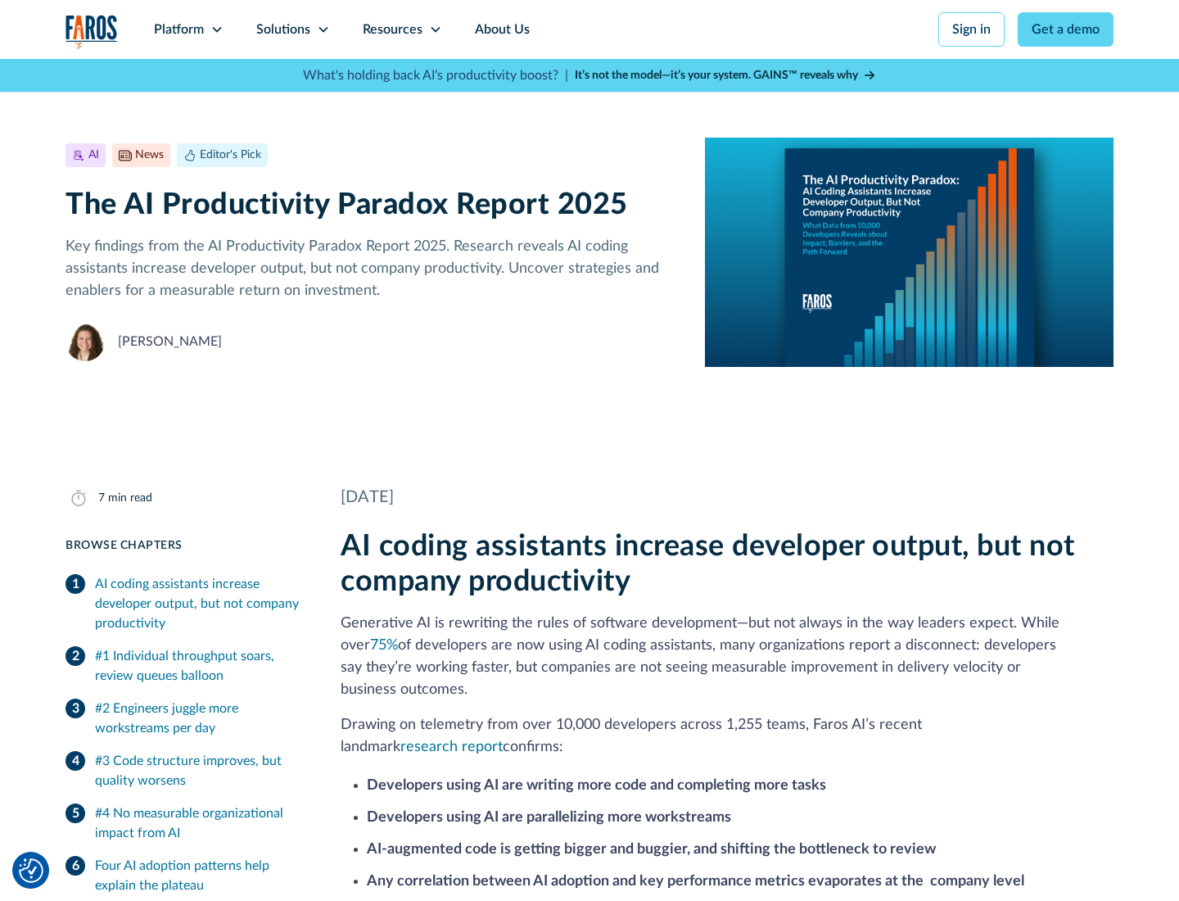
click at [434, 29] on icon at bounding box center [435, 29] width 13 height 13
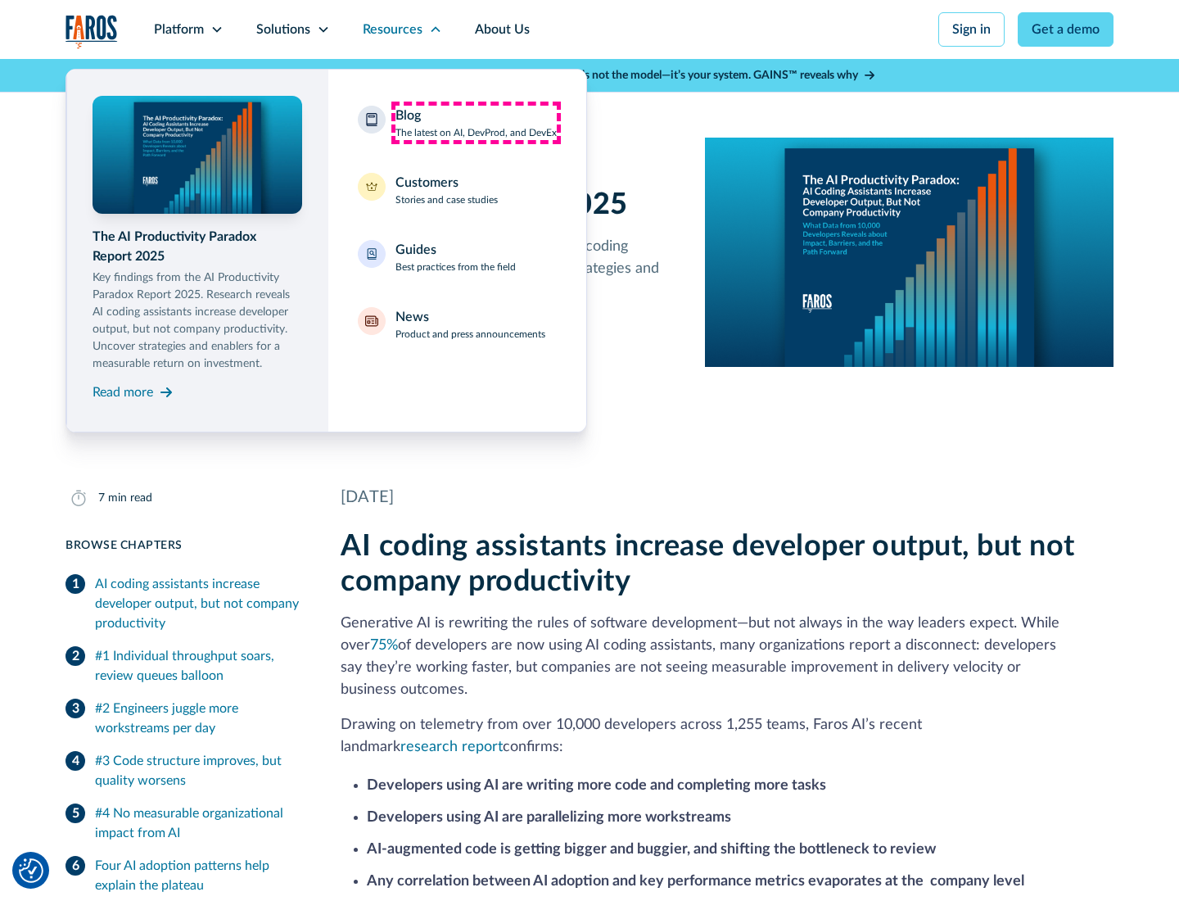
click at [476, 123] on div "Blog The latest on AI, DevProd, and DevEx" at bounding box center [476, 123] width 161 height 34
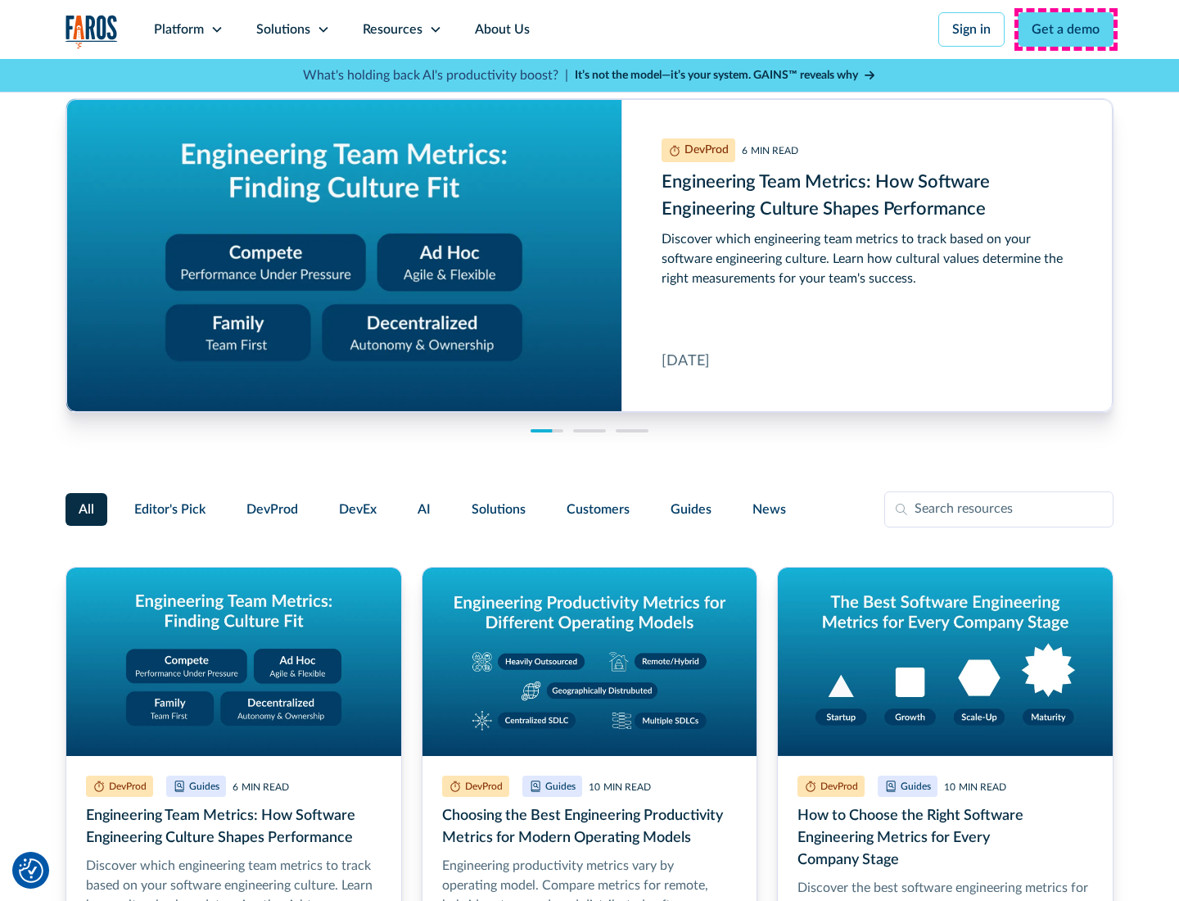
click at [1066, 29] on link "Get a demo" at bounding box center [1066, 29] width 96 height 34
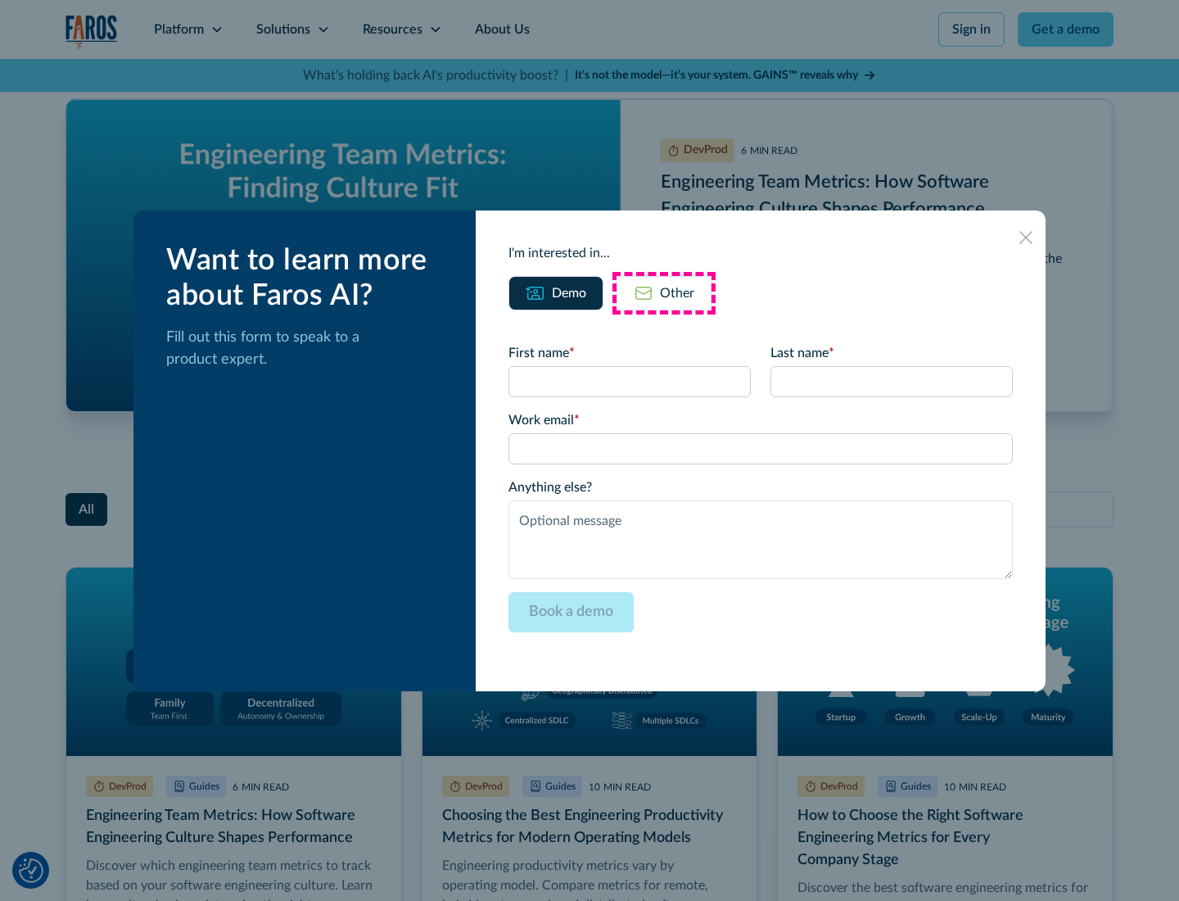
click at [664, 292] on div "Other" at bounding box center [677, 293] width 34 height 20
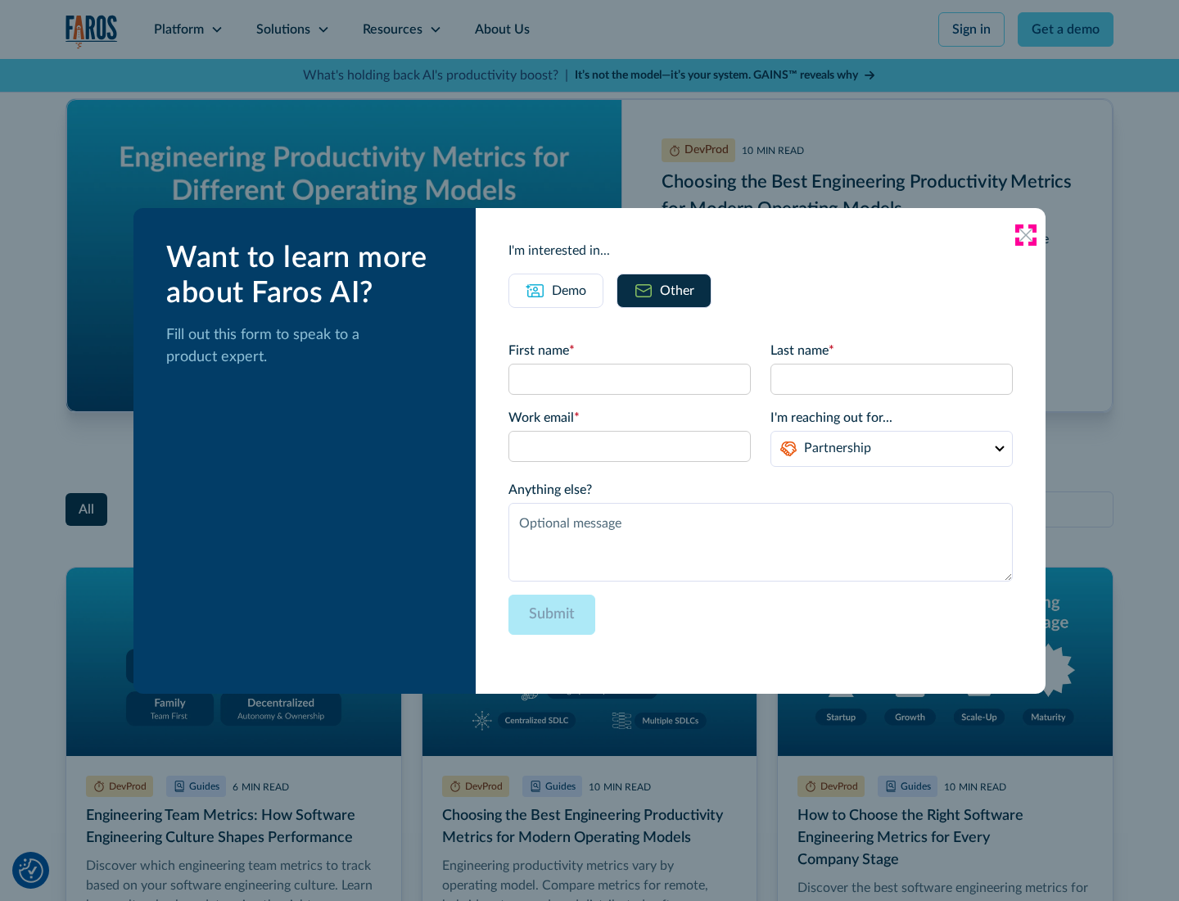
click at [1026, 234] on icon at bounding box center [1026, 234] width 13 height 13
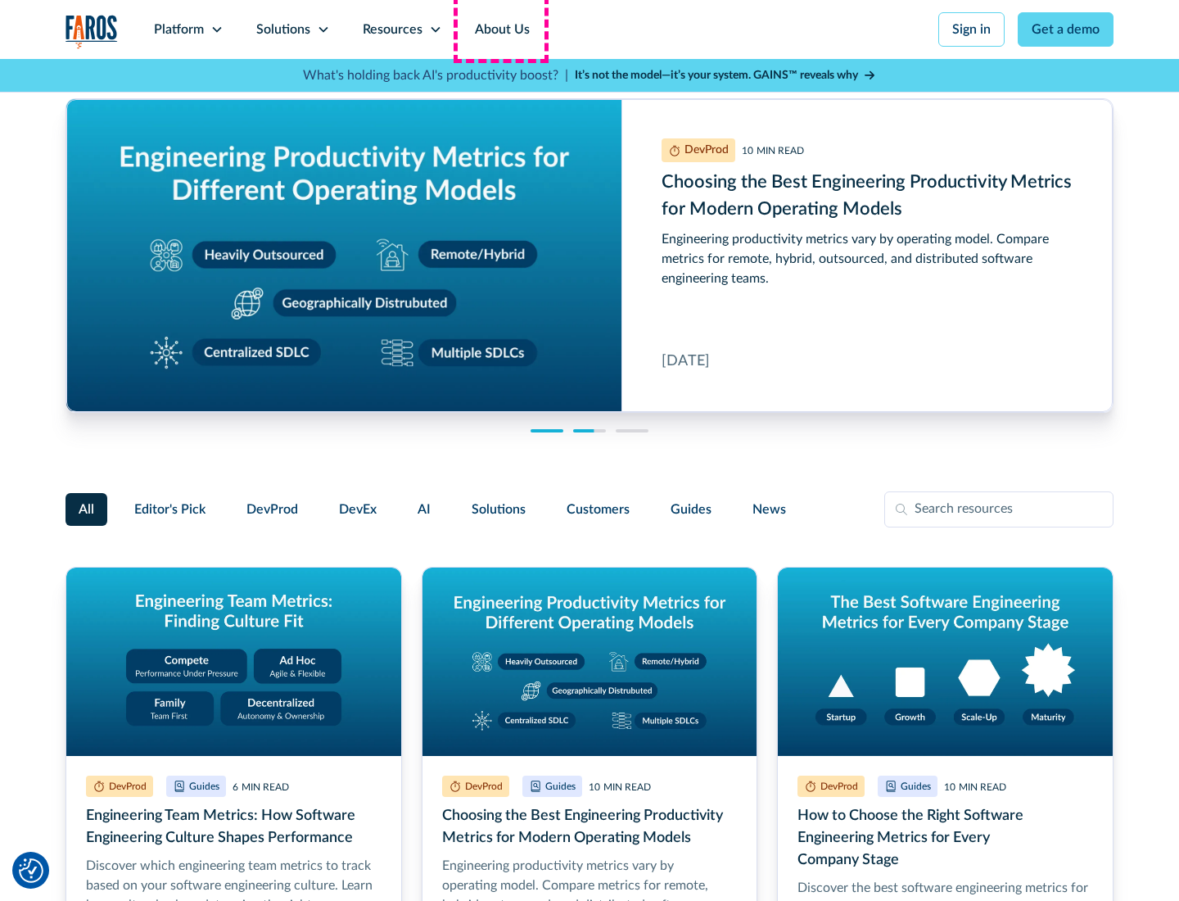
click at [500, 29] on link "About Us" at bounding box center [503, 29] width 88 height 59
